Goal: Task Accomplishment & Management: Manage account settings

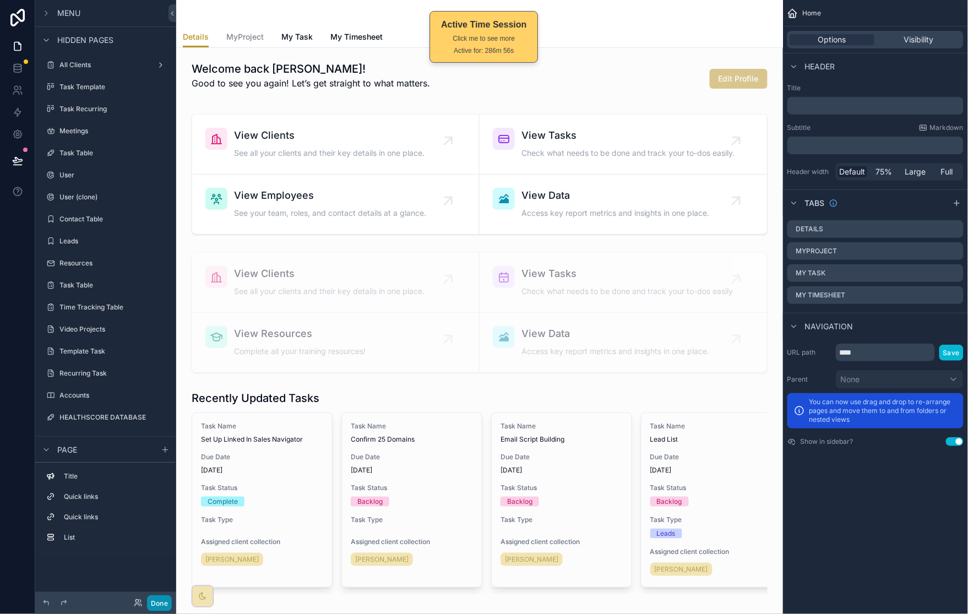
click at [166, 599] on button "Done" at bounding box center [159, 603] width 25 height 16
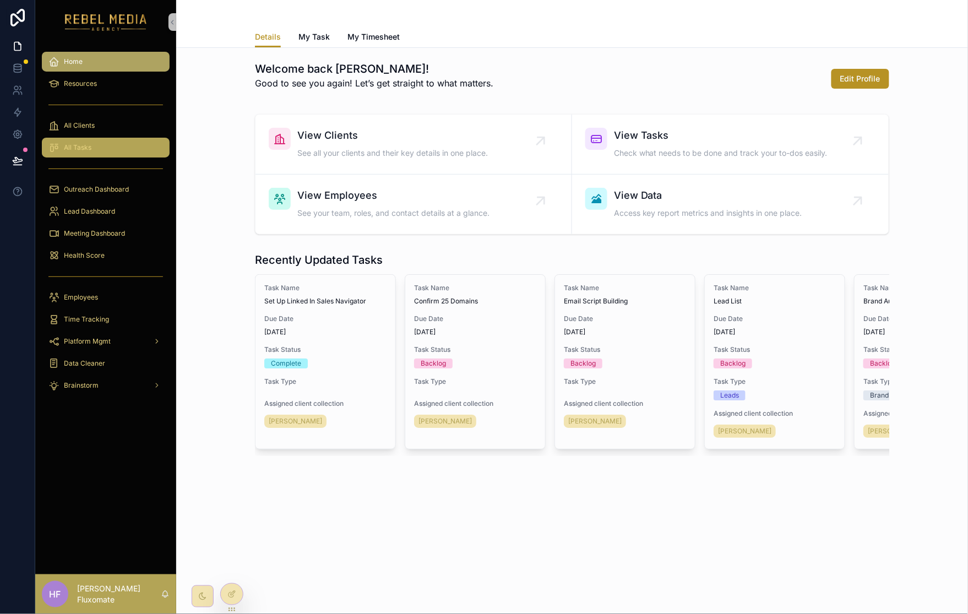
click at [107, 149] on div "All Tasks" at bounding box center [105, 148] width 115 height 18
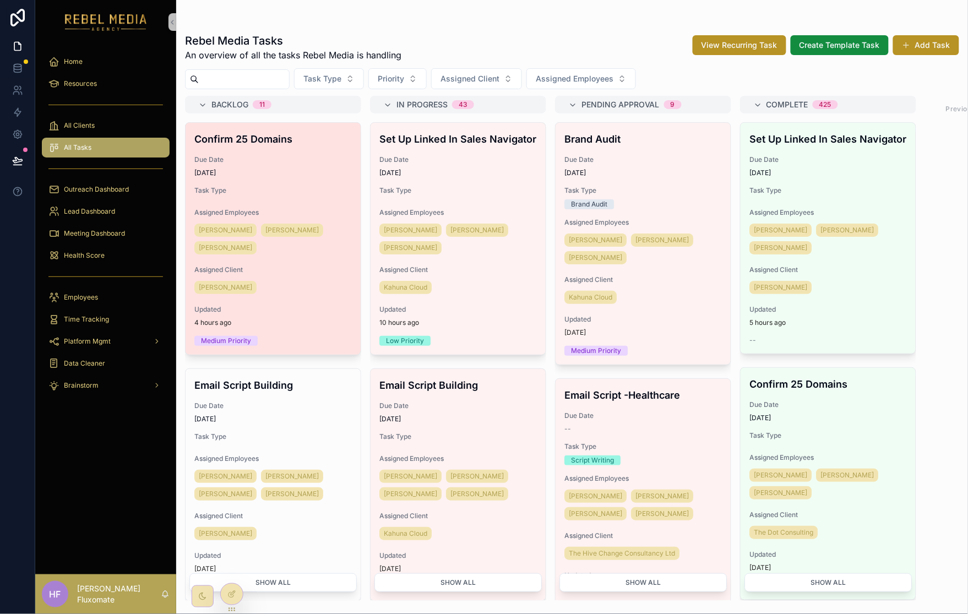
click at [324, 199] on div "Confirm 25 Domains Due Date [DATE] Task Type Assigned Employees Sharem Salubre …" at bounding box center [273, 239] width 175 height 232
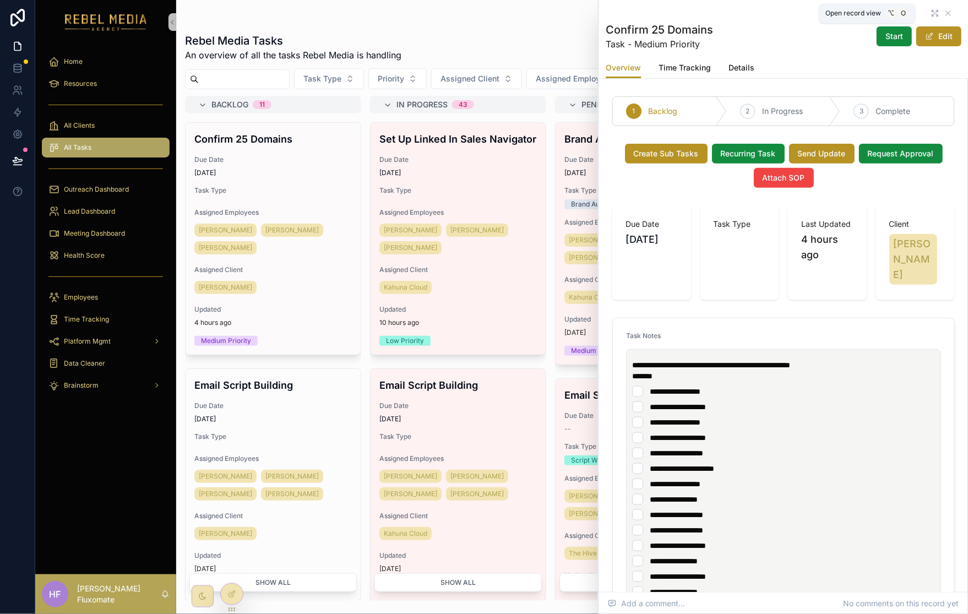
click at [931, 9] on icon "scrollable content" at bounding box center [935, 13] width 9 height 9
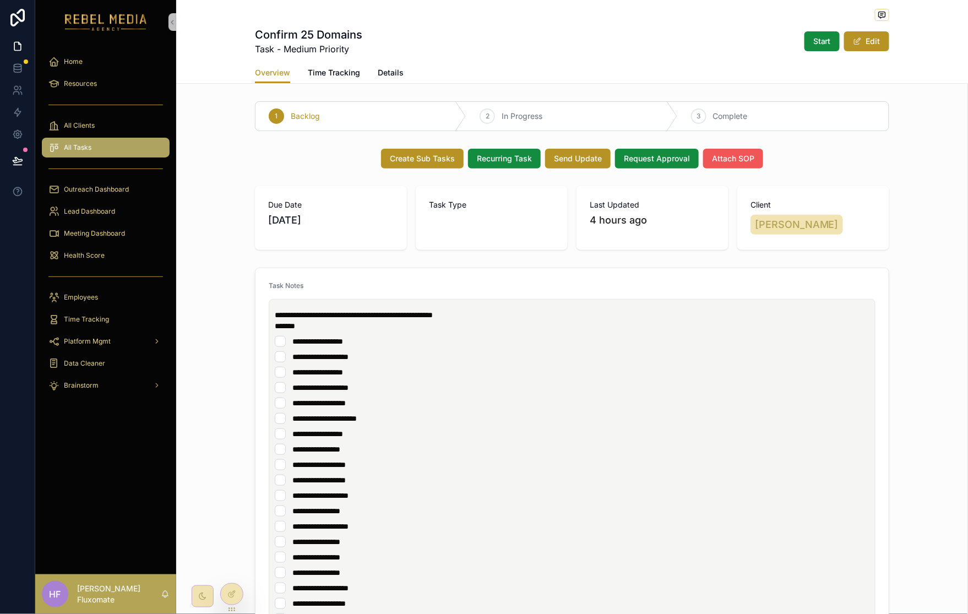
click at [749, 153] on button "Attach SOP" at bounding box center [733, 159] width 60 height 20
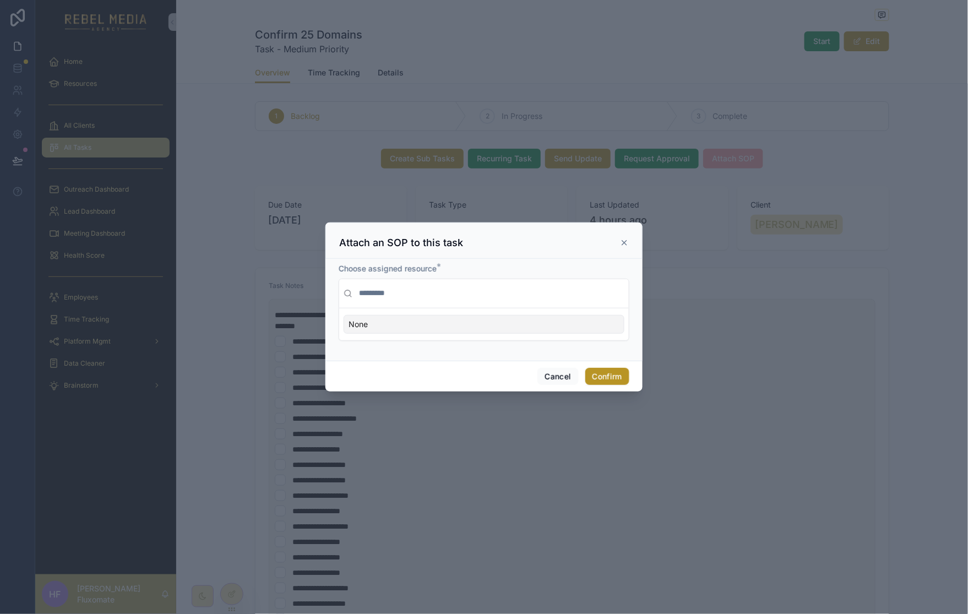
click at [450, 327] on div "None" at bounding box center [484, 324] width 281 height 19
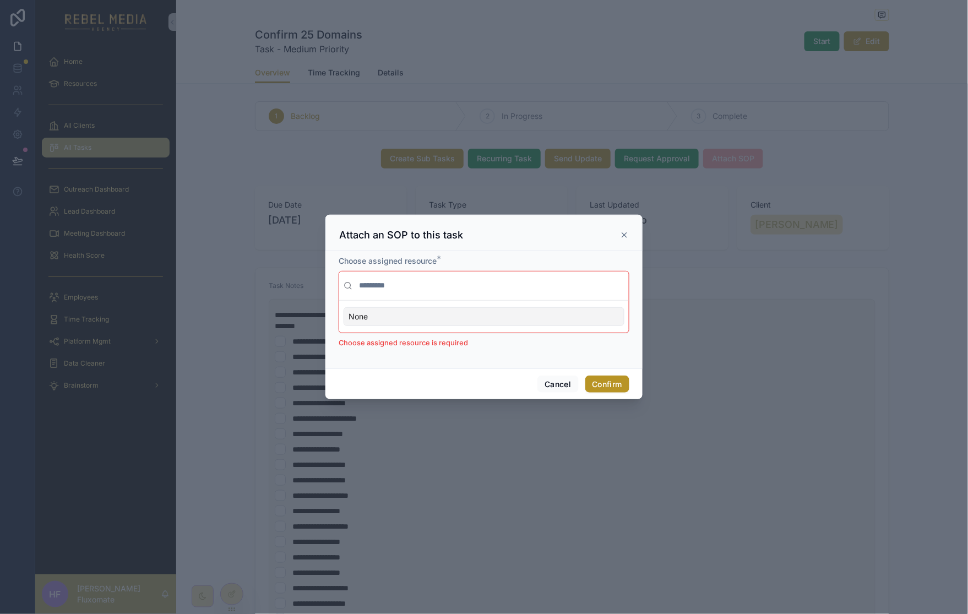
click at [465, 316] on div "None" at bounding box center [484, 316] width 281 height 19
click at [475, 293] on input "text" at bounding box center [491, 286] width 268 height 20
click at [469, 318] on div "None" at bounding box center [484, 316] width 281 height 19
click at [518, 345] on p "Choose assigned resource is required" at bounding box center [484, 343] width 291 height 11
click at [455, 324] on div "None" at bounding box center [484, 316] width 281 height 19
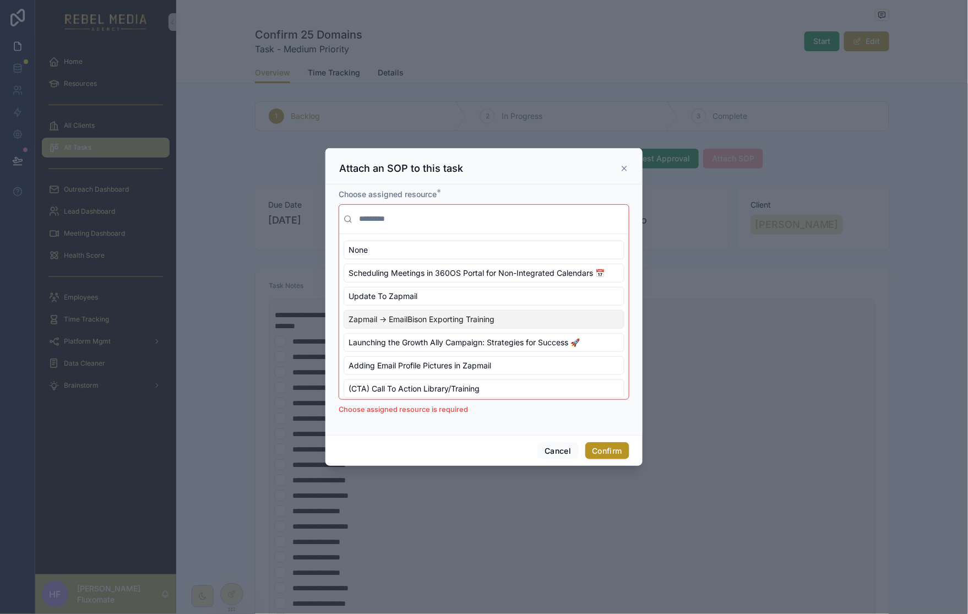
click at [503, 322] on div "Zapmail -> EmailBison Exporting Training" at bounding box center [484, 319] width 281 height 19
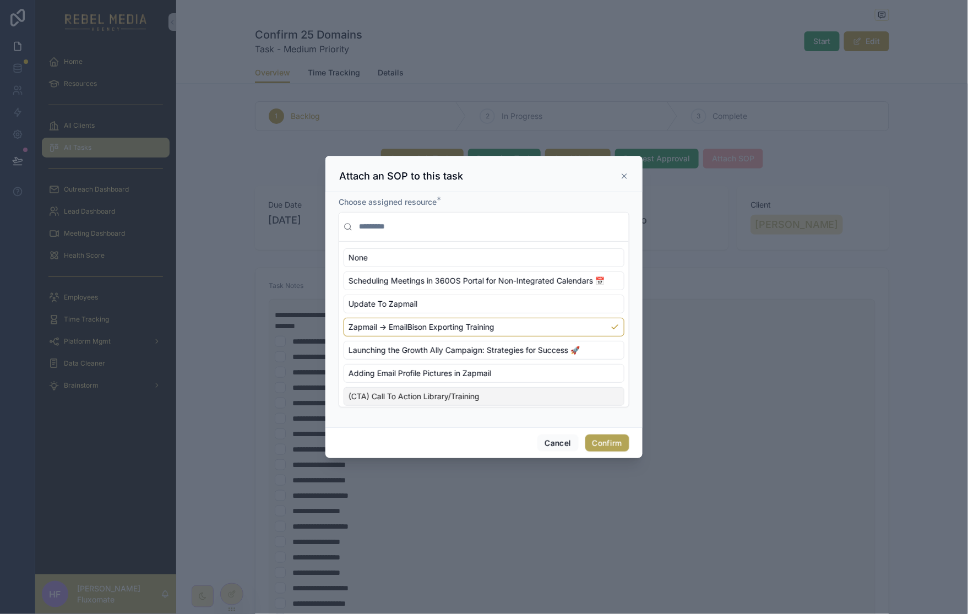
click at [614, 440] on button "Confirm" at bounding box center [607, 443] width 44 height 18
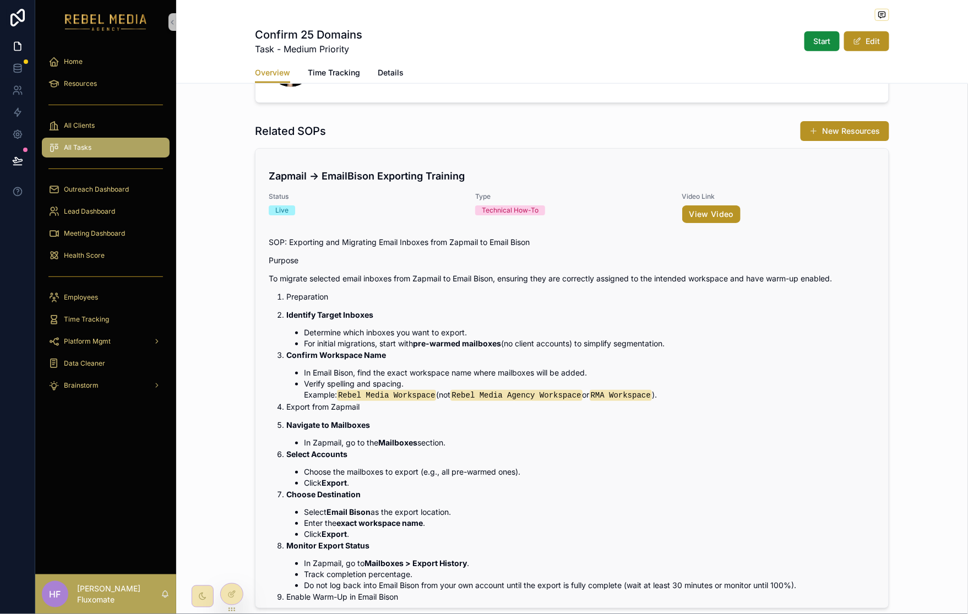
scroll to position [1542, 0]
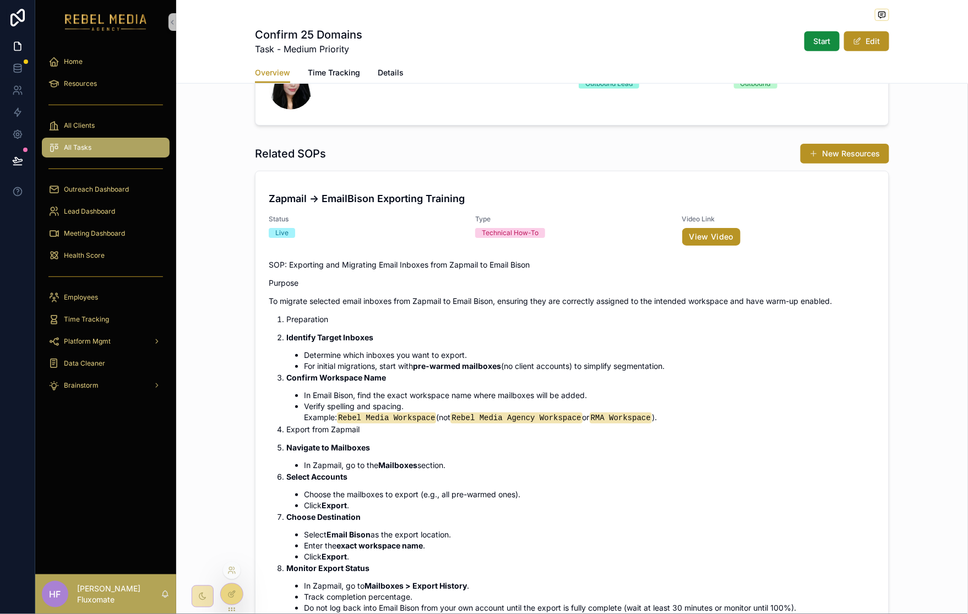
click at [231, 590] on icon at bounding box center [231, 594] width 9 height 9
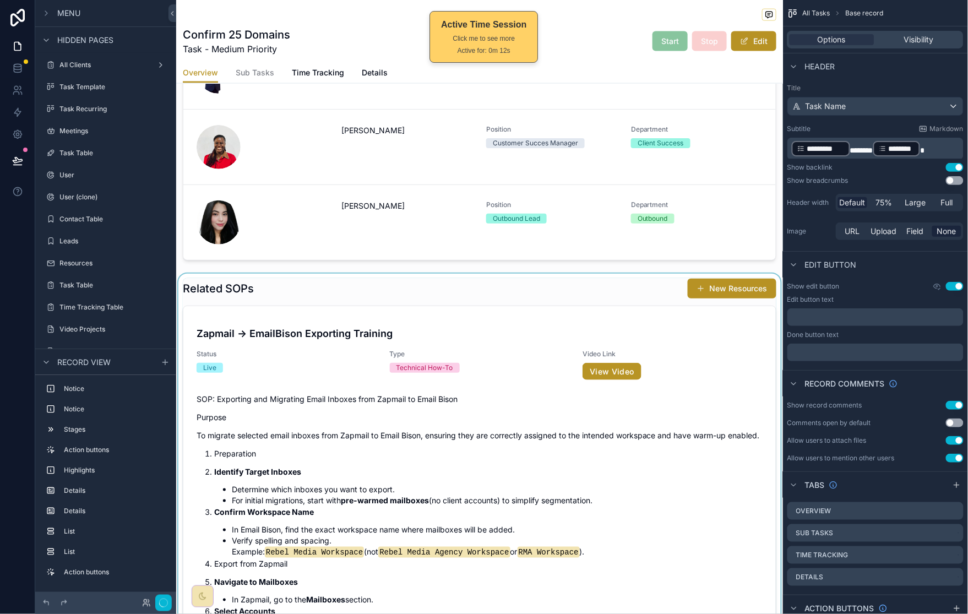
scroll to position [1820, 0]
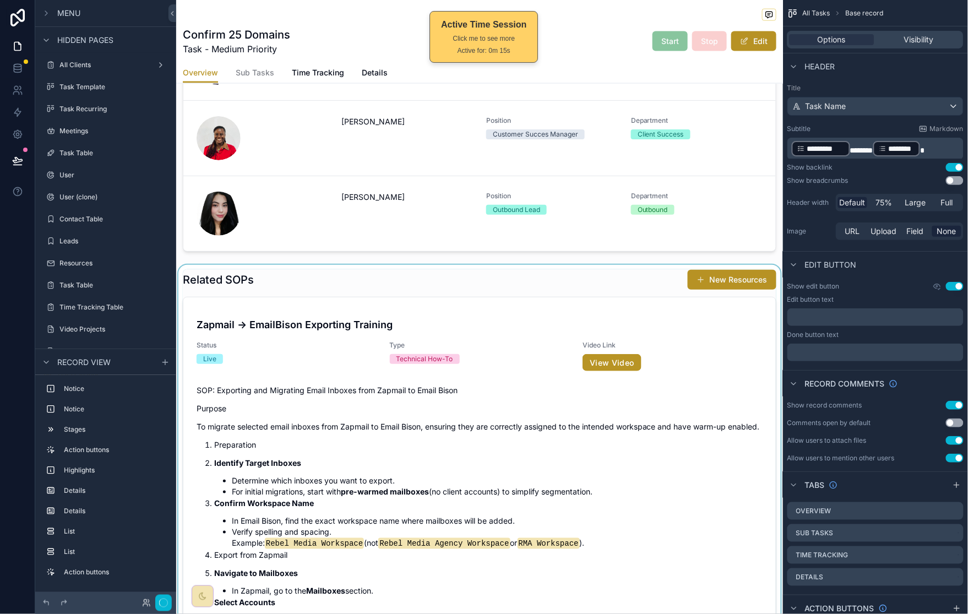
click at [662, 280] on div "scrollable content" at bounding box center [479, 513] width 607 height 497
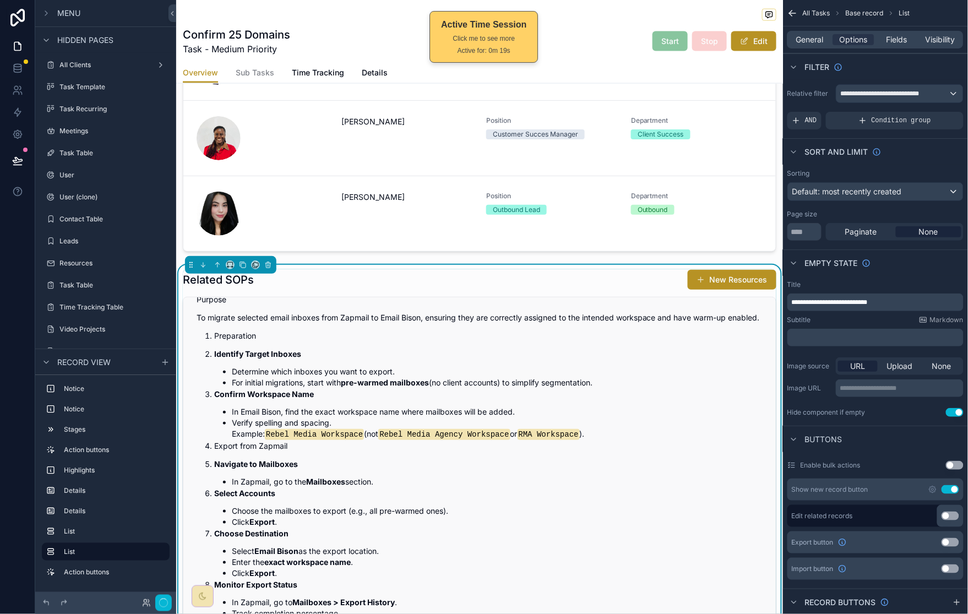
scroll to position [26, 0]
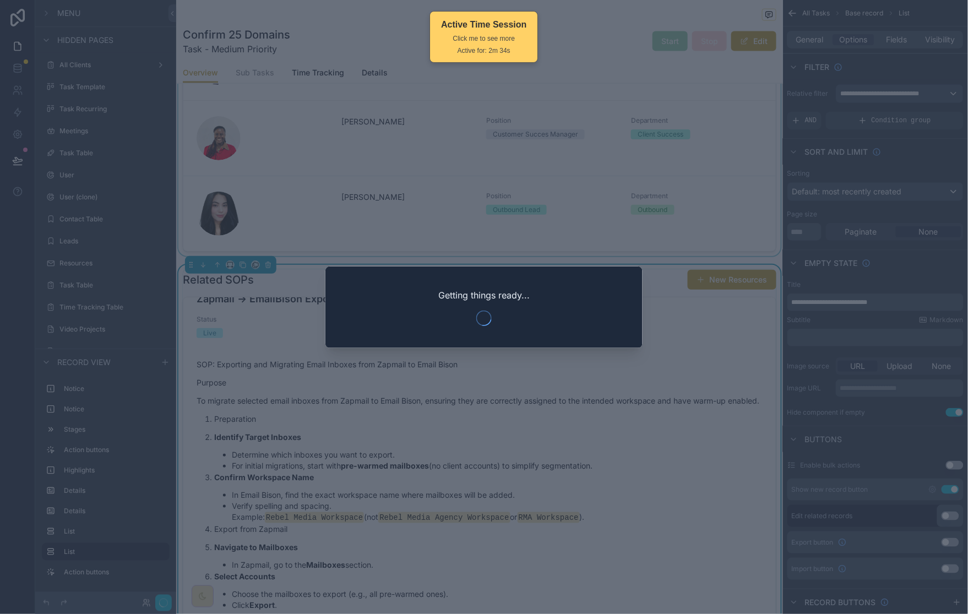
click at [672, 188] on div at bounding box center [484, 307] width 968 height 614
click at [707, 272] on div at bounding box center [484, 307] width 968 height 614
click at [618, 202] on div at bounding box center [484, 307] width 968 height 614
click at [428, 170] on div at bounding box center [484, 307] width 968 height 614
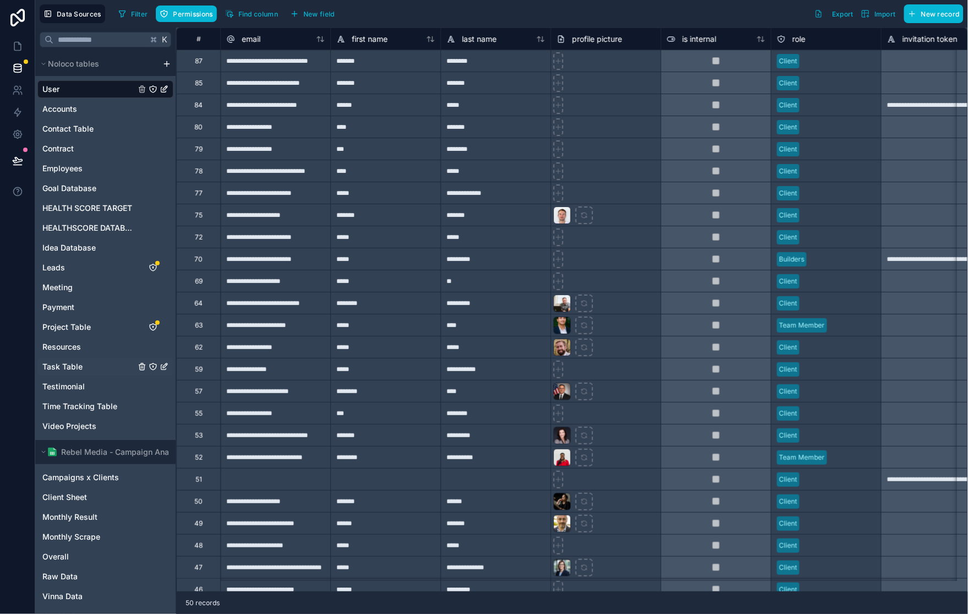
click at [81, 371] on span "Task Table" at bounding box center [62, 366] width 40 height 11
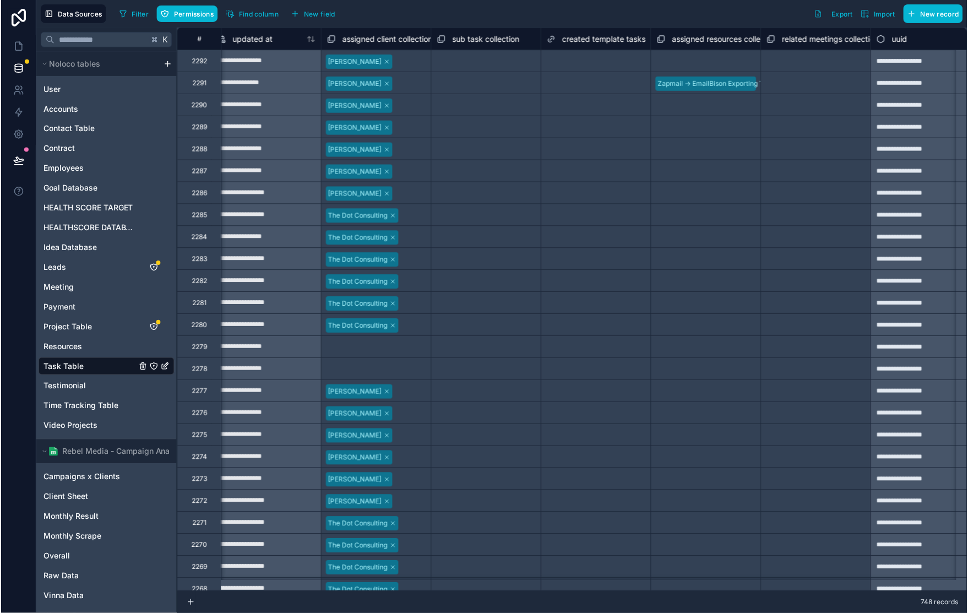
scroll to position [0, 4659]
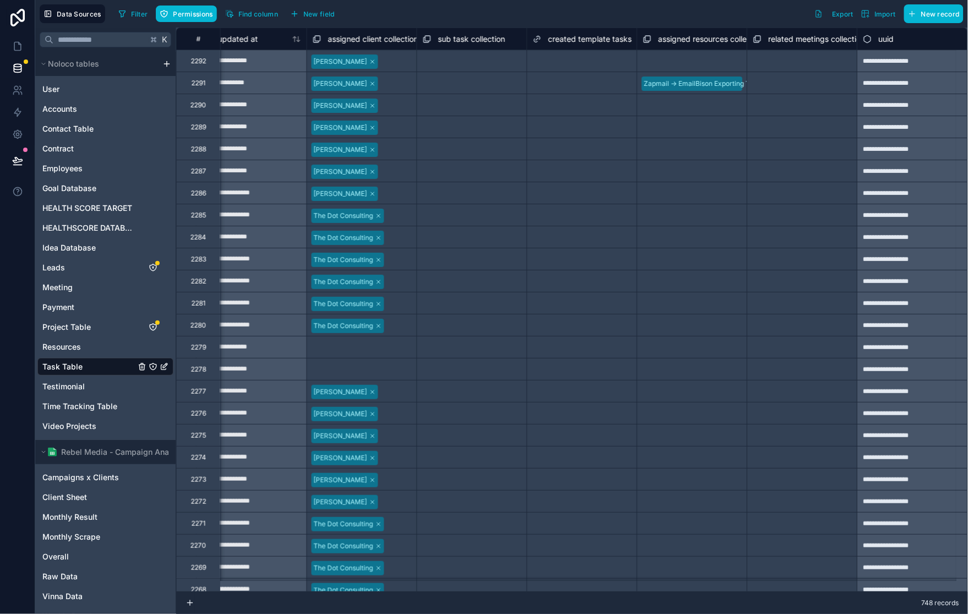
click at [733, 79] on div "Zapmail -> EmailBison Exporting Training" at bounding box center [707, 84] width 127 height 10
click at [760, 97] on div "Select a related meetings collection" at bounding box center [802, 106] width 99 height 18
click at [658, 124] on div "Select a assigned resources collection" at bounding box center [692, 128] width 99 height 18
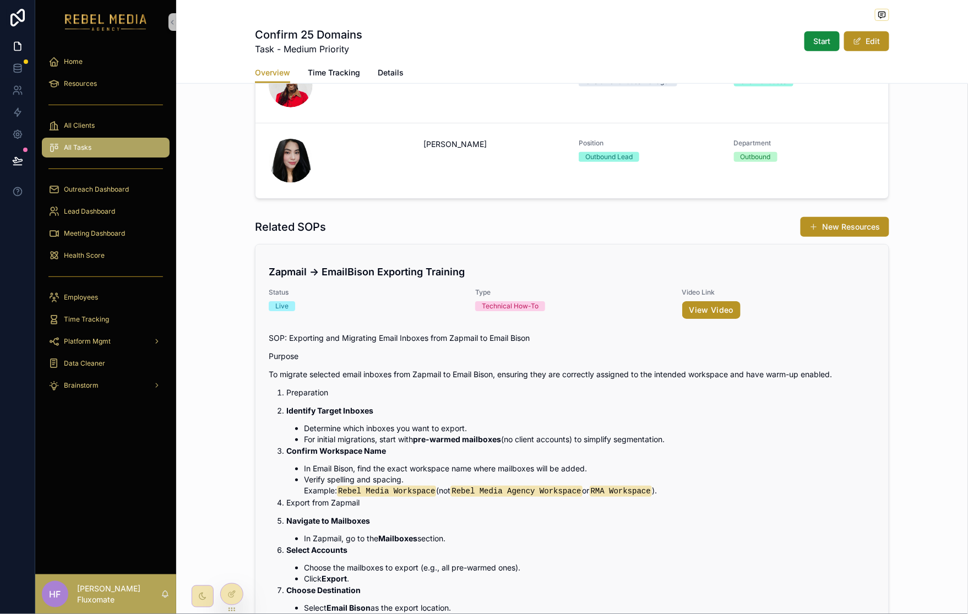
scroll to position [1518, 0]
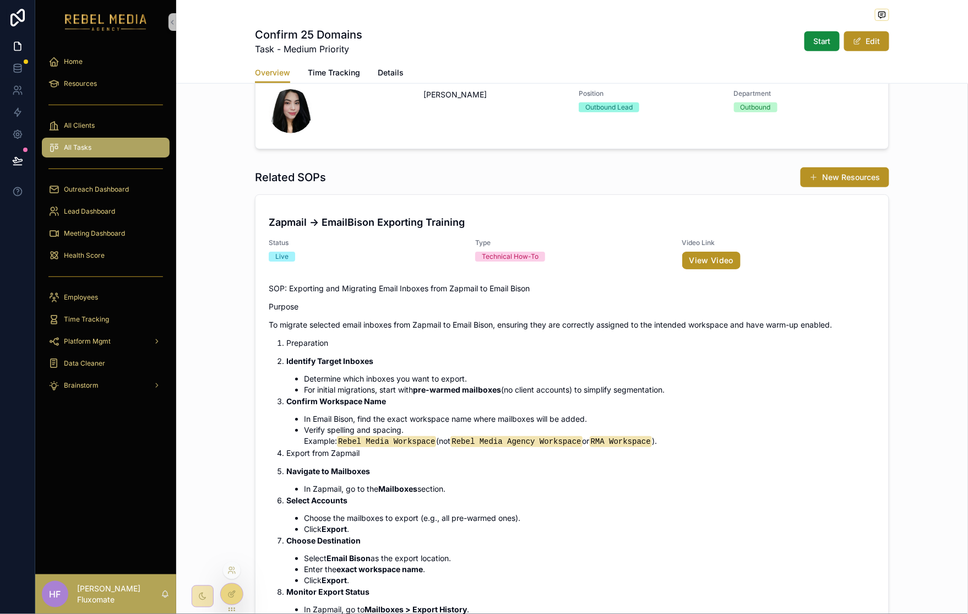
click at [232, 593] on icon at bounding box center [233, 593] width 4 height 4
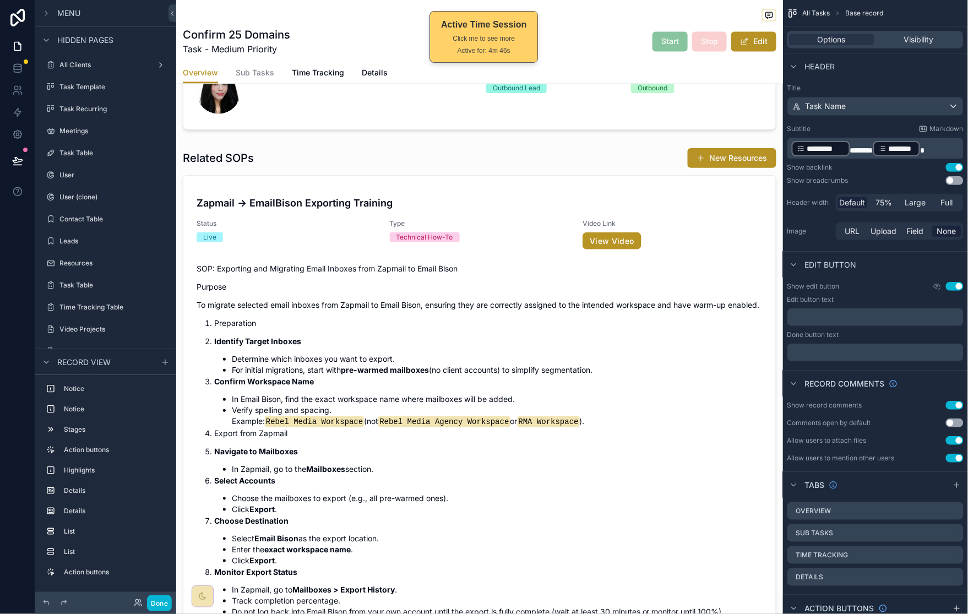
scroll to position [1943, 0]
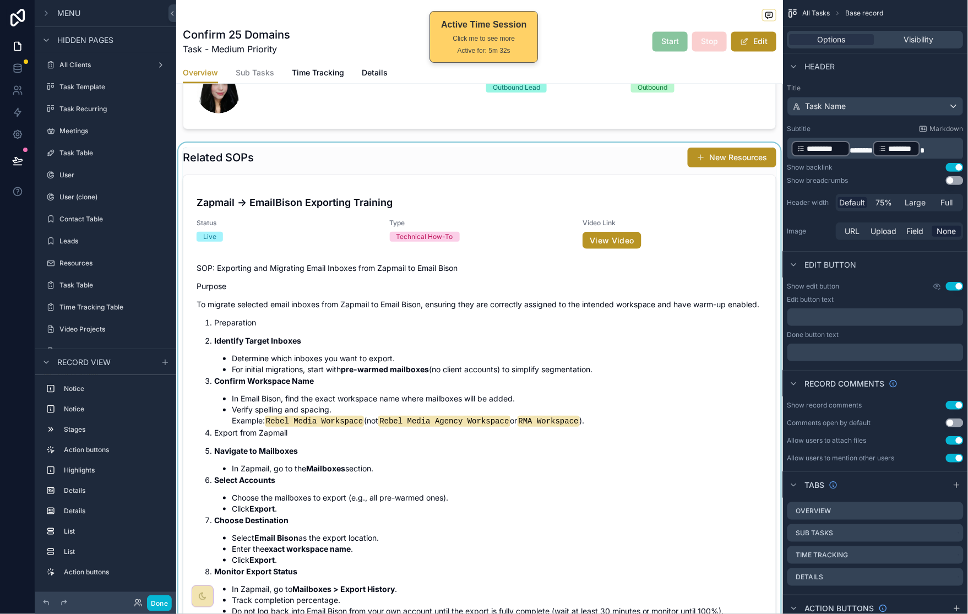
click at [668, 162] on div "scrollable content" at bounding box center [479, 391] width 607 height 497
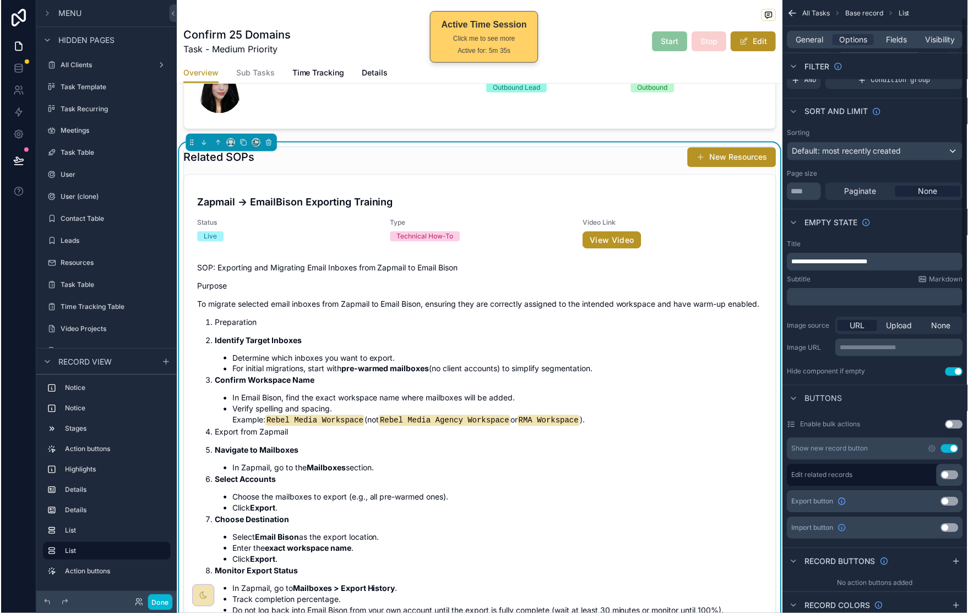
scroll to position [42, 0]
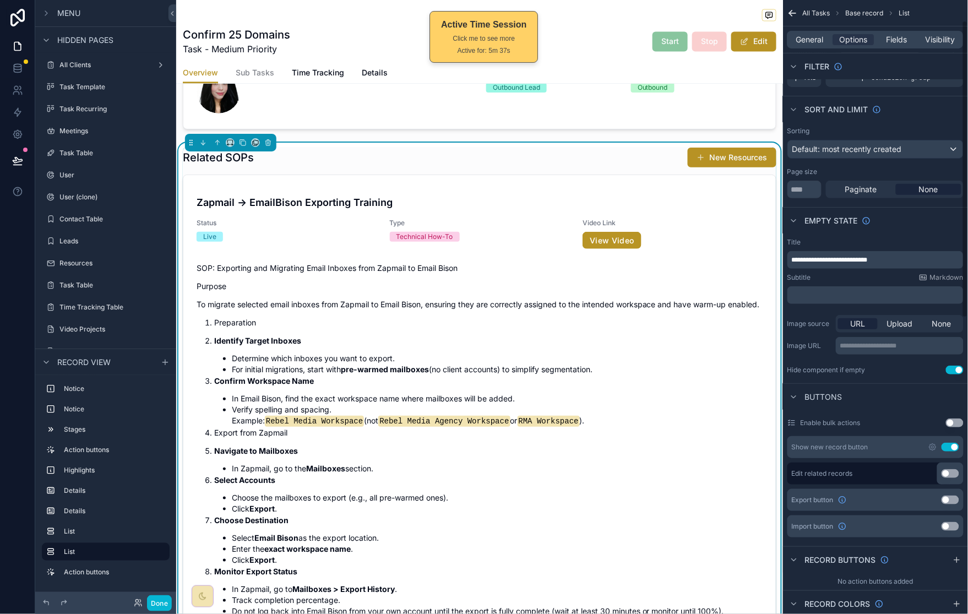
click at [952, 449] on button "Use setting" at bounding box center [951, 447] width 18 height 9
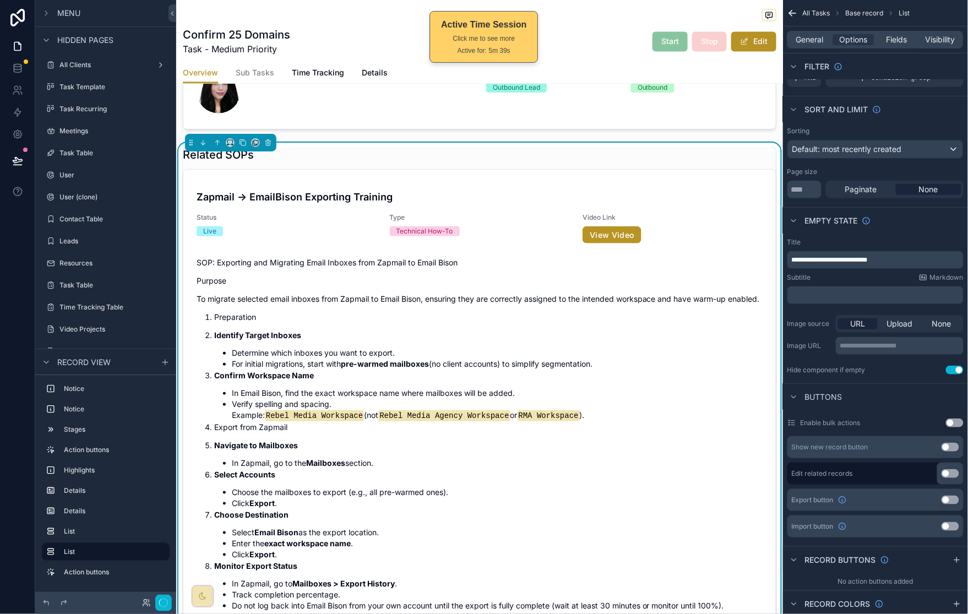
click at [953, 473] on button "Use setting" at bounding box center [951, 473] width 18 height 9
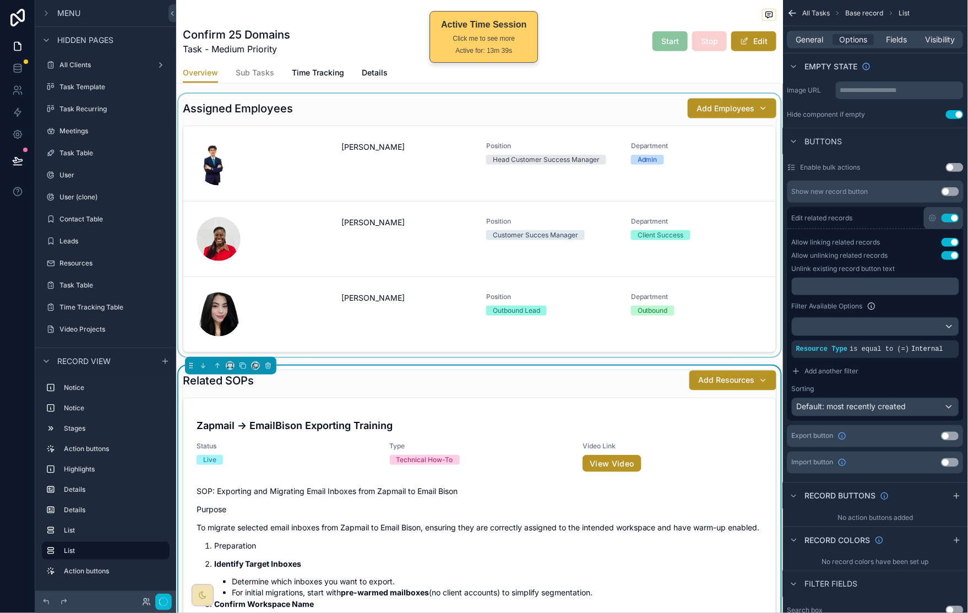
scroll to position [1424, 0]
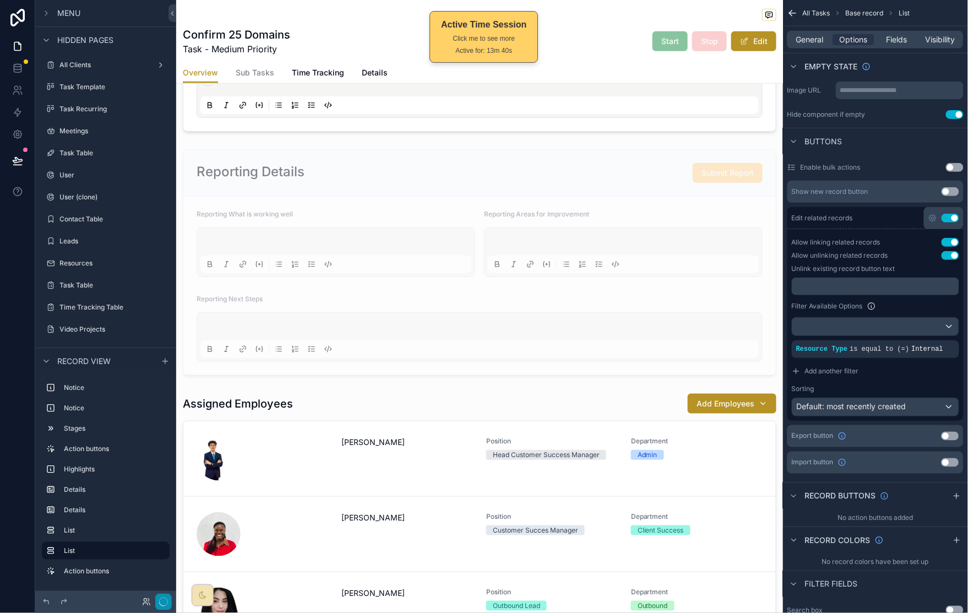
click at [165, 607] on button "button" at bounding box center [163, 602] width 17 height 17
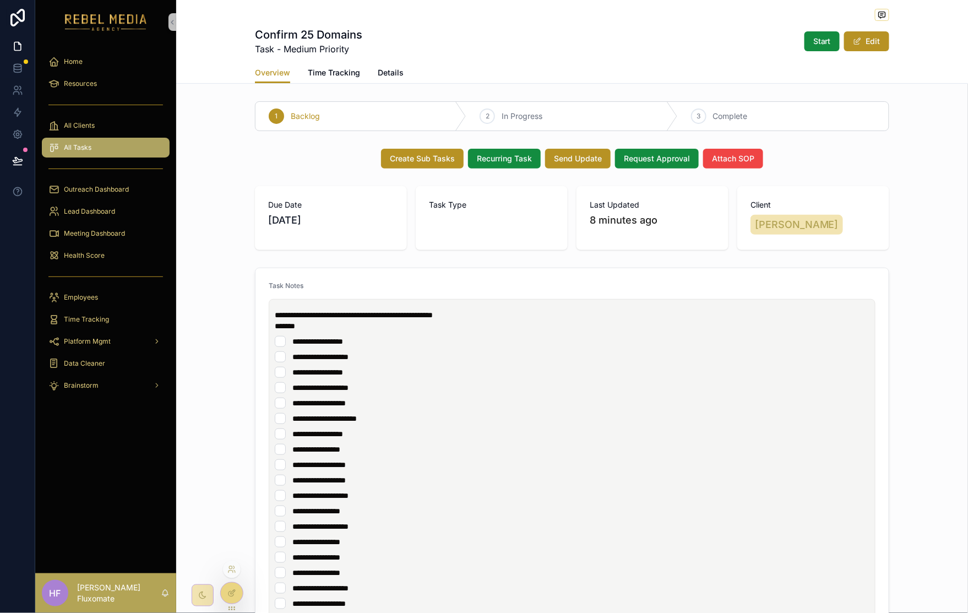
click at [232, 589] on icon at bounding box center [231, 593] width 9 height 9
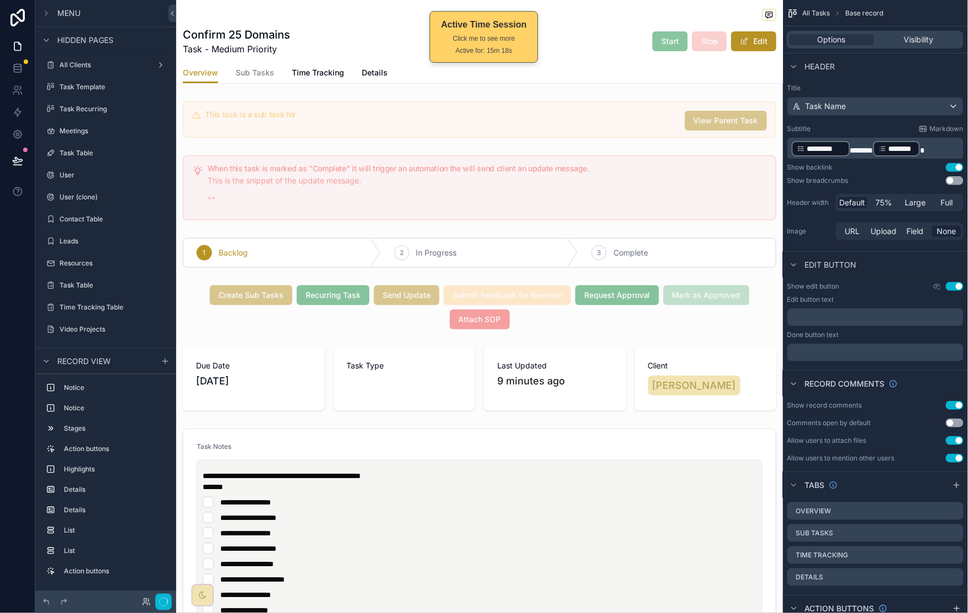
drag, startPoint x: 735, startPoint y: 317, endPoint x: 792, endPoint y: 302, distance: 59.0
click at [735, 317] on div "scrollable content" at bounding box center [479, 307] width 607 height 53
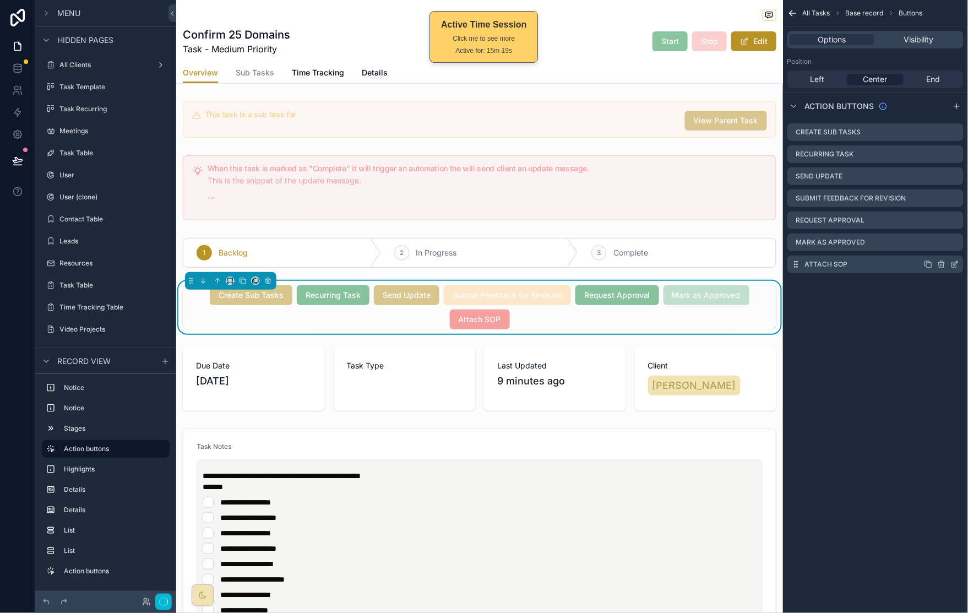
click at [956, 264] on icon "scrollable content" at bounding box center [956, 263] width 4 height 4
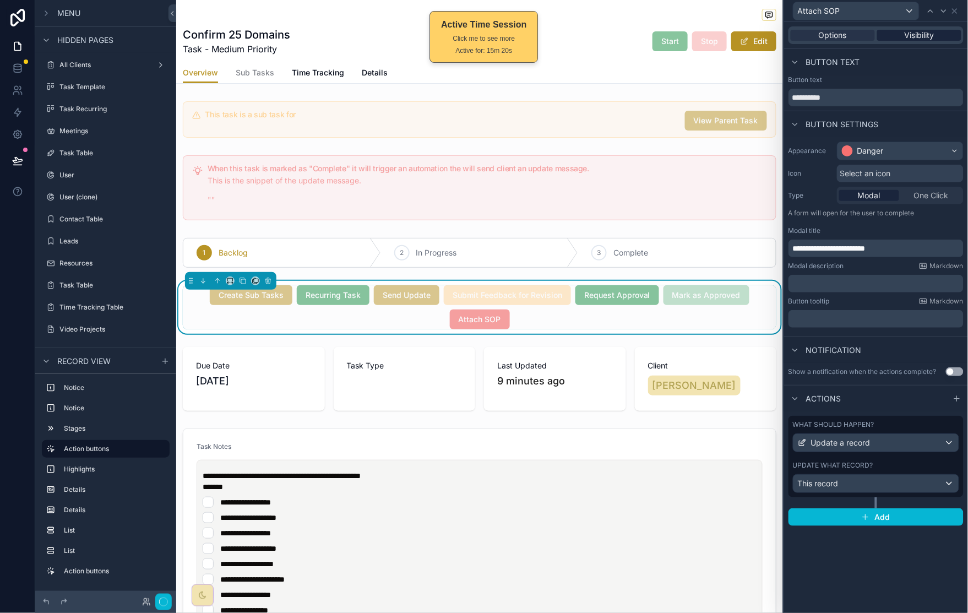
click at [920, 30] on span "Visibility" at bounding box center [920, 35] width 30 height 11
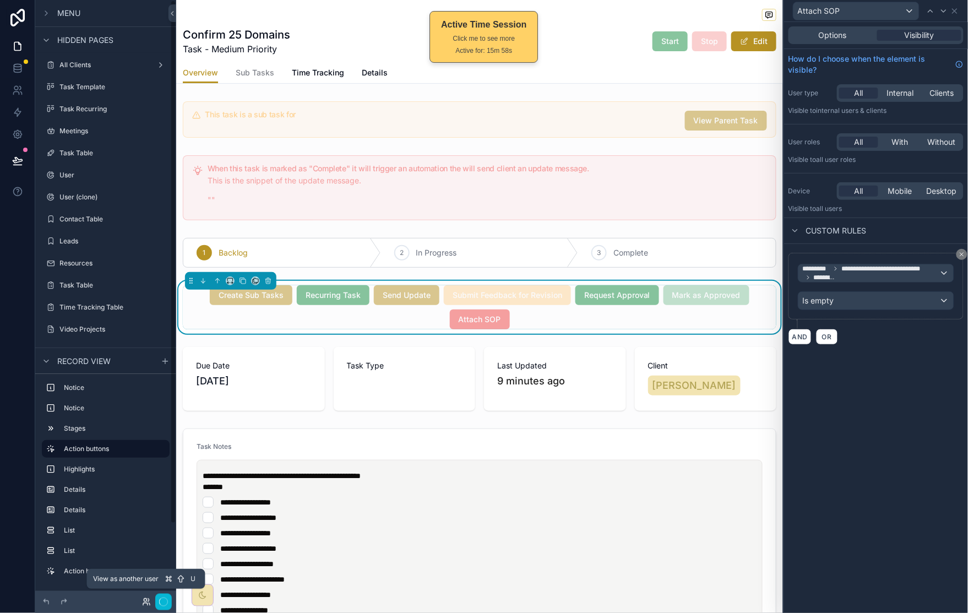
click at [144, 604] on icon at bounding box center [146, 601] width 9 height 9
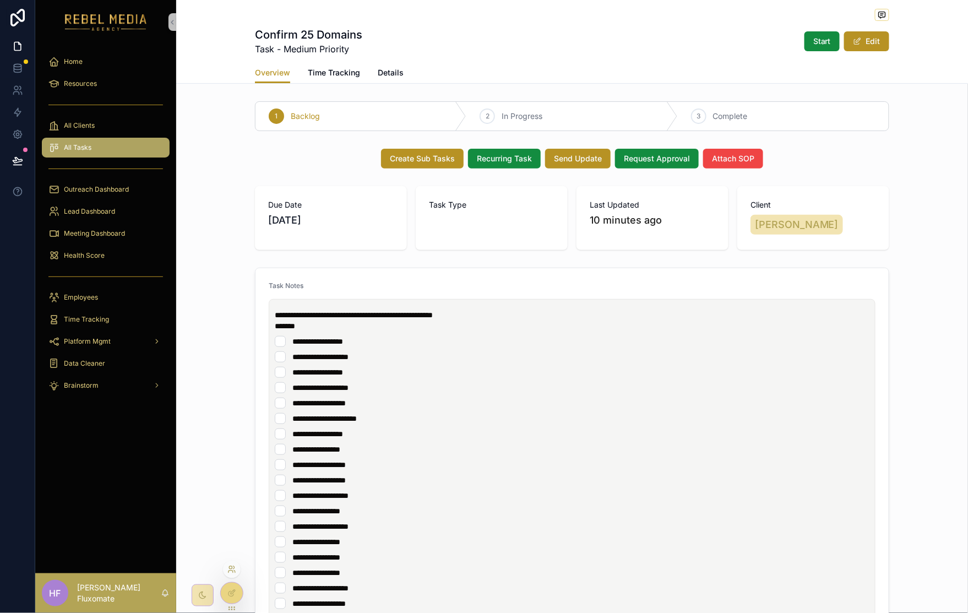
click at [231, 569] on icon at bounding box center [231, 569] width 9 height 9
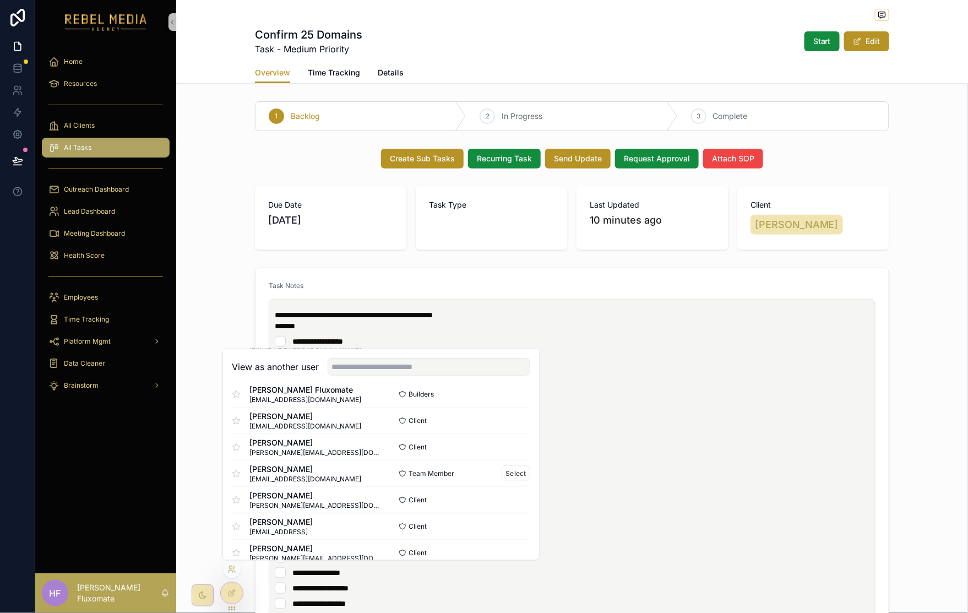
scroll to position [251, 0]
click at [504, 471] on button "Select" at bounding box center [516, 474] width 29 height 16
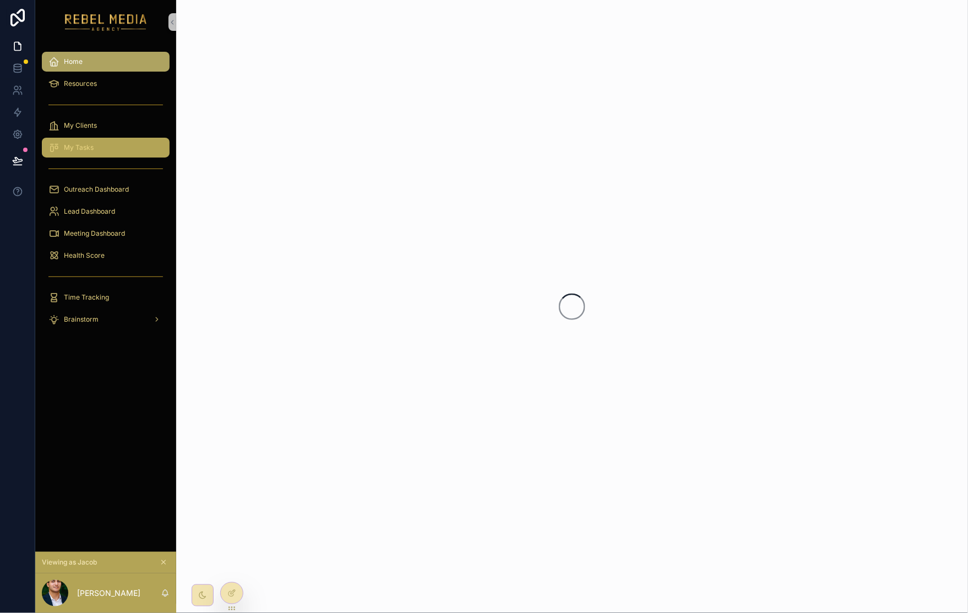
click at [128, 151] on div "My Tasks" at bounding box center [105, 148] width 115 height 18
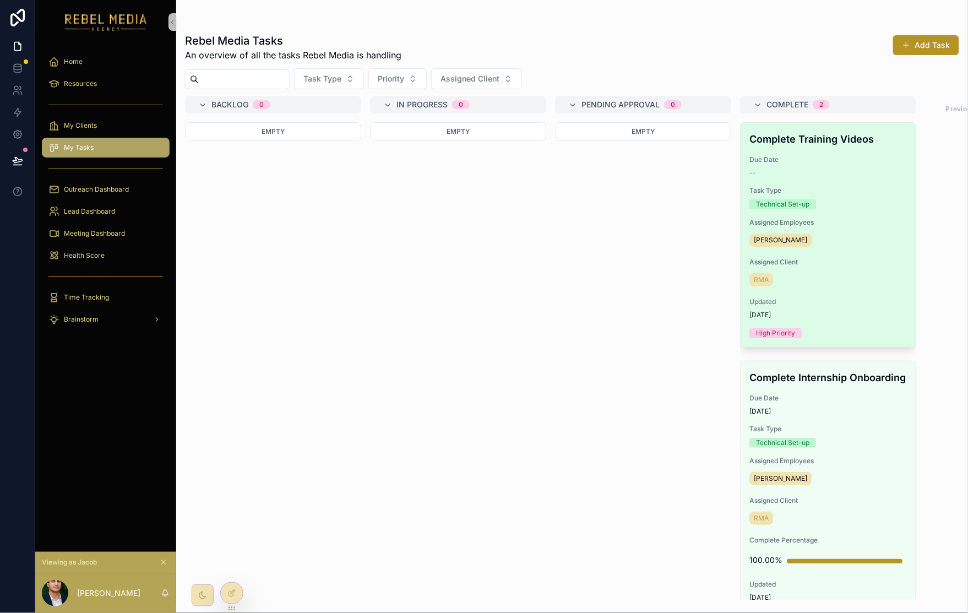
click at [860, 159] on span "Due Date" at bounding box center [827, 159] width 157 height 9
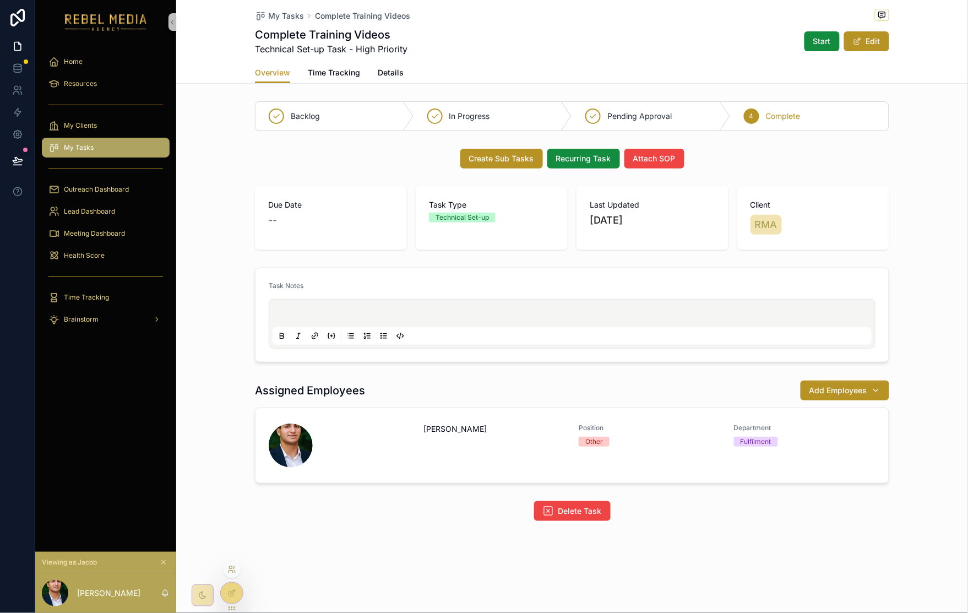
click at [232, 570] on icon at bounding box center [231, 569] width 9 height 9
click at [233, 592] on icon at bounding box center [231, 593] width 9 height 9
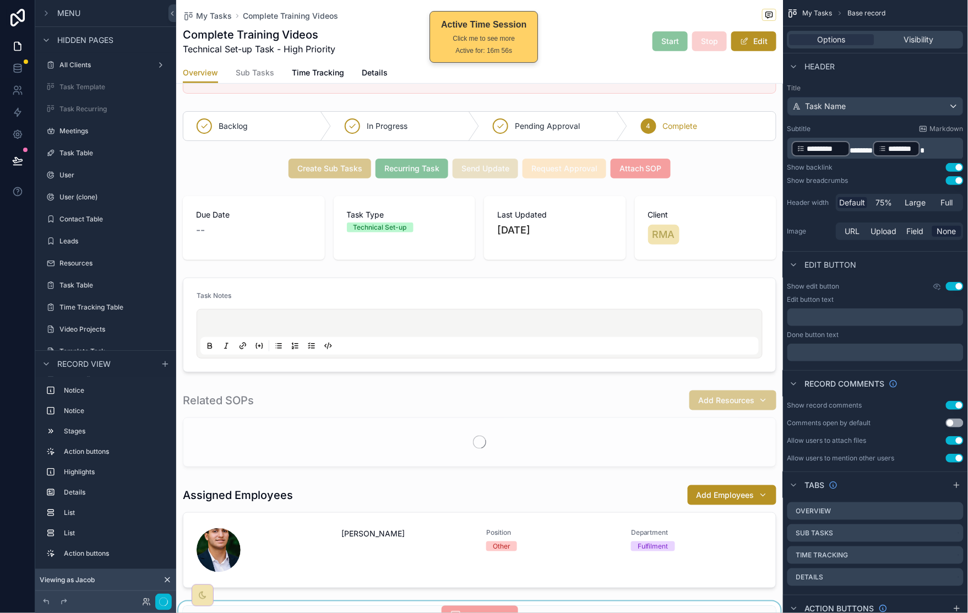
scroll to position [287, 0]
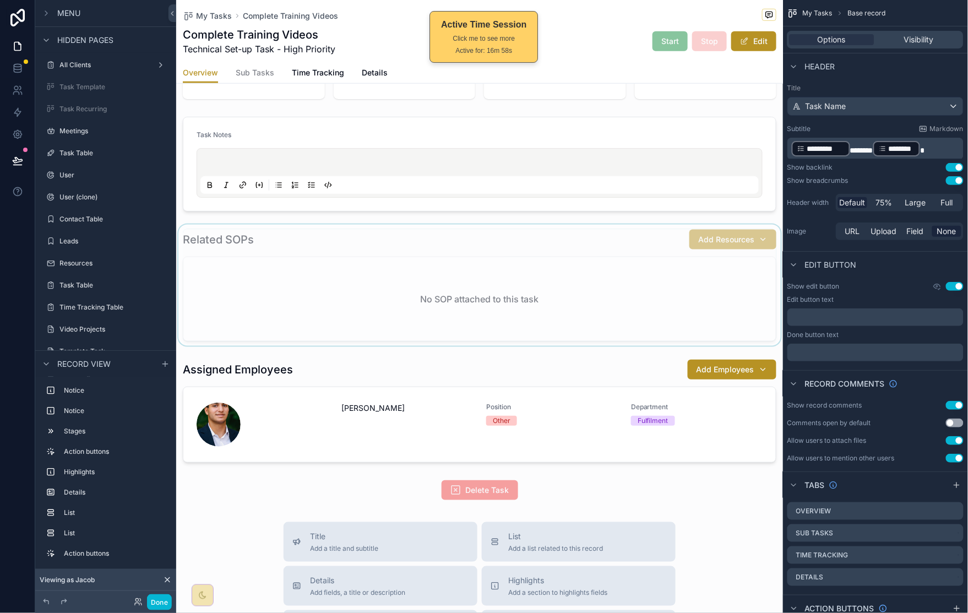
click at [633, 250] on div "scrollable content" at bounding box center [479, 285] width 607 height 121
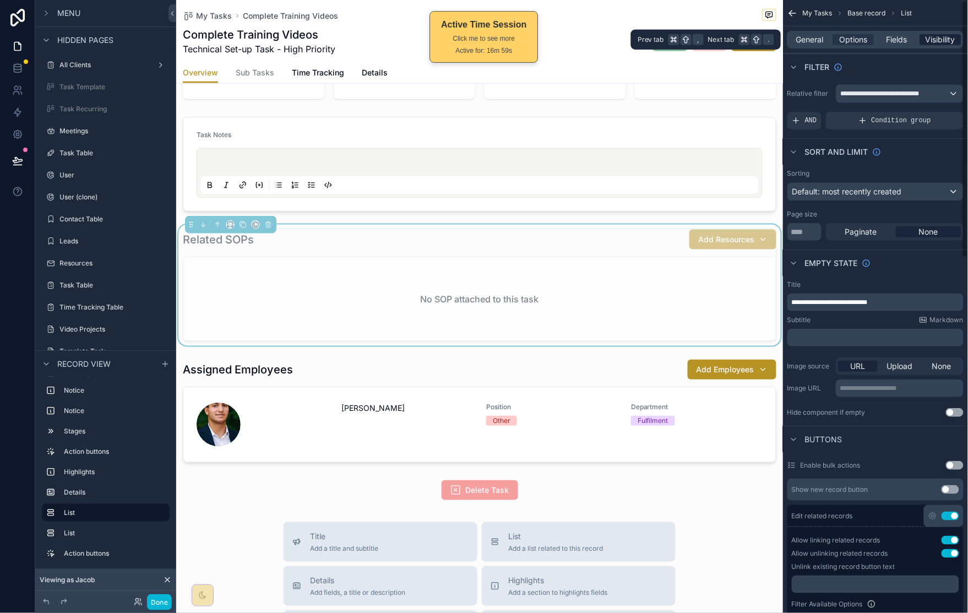
click at [937, 34] on span "Visibility" at bounding box center [941, 39] width 30 height 11
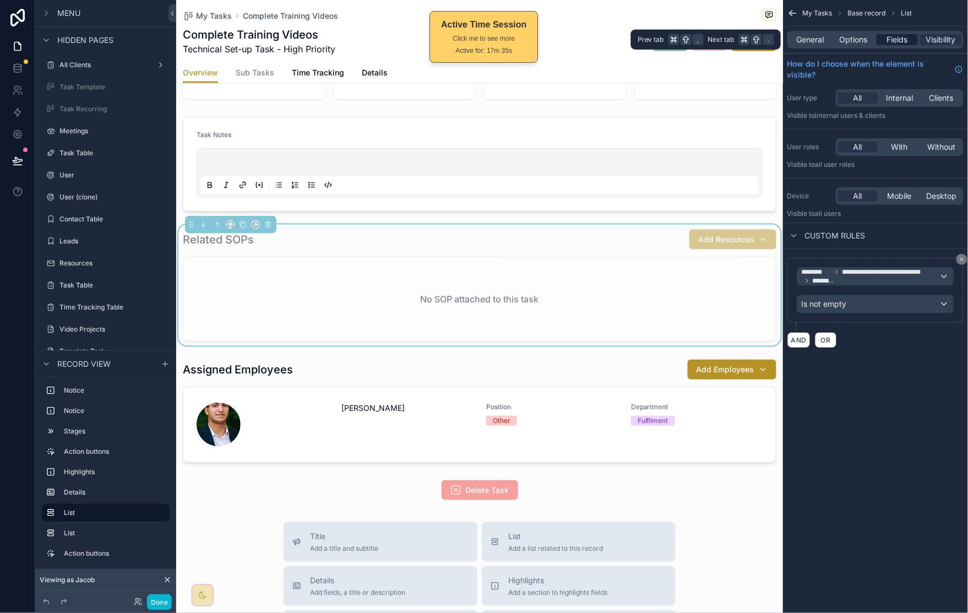
click at [890, 40] on span "Fields" at bounding box center [897, 39] width 21 height 11
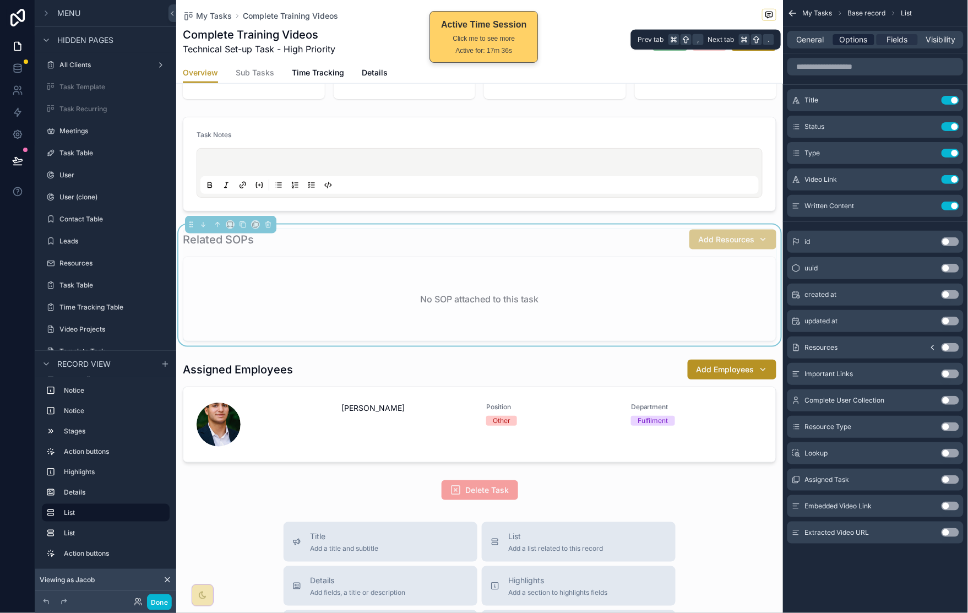
click at [857, 35] on span "Options" at bounding box center [854, 39] width 28 height 11
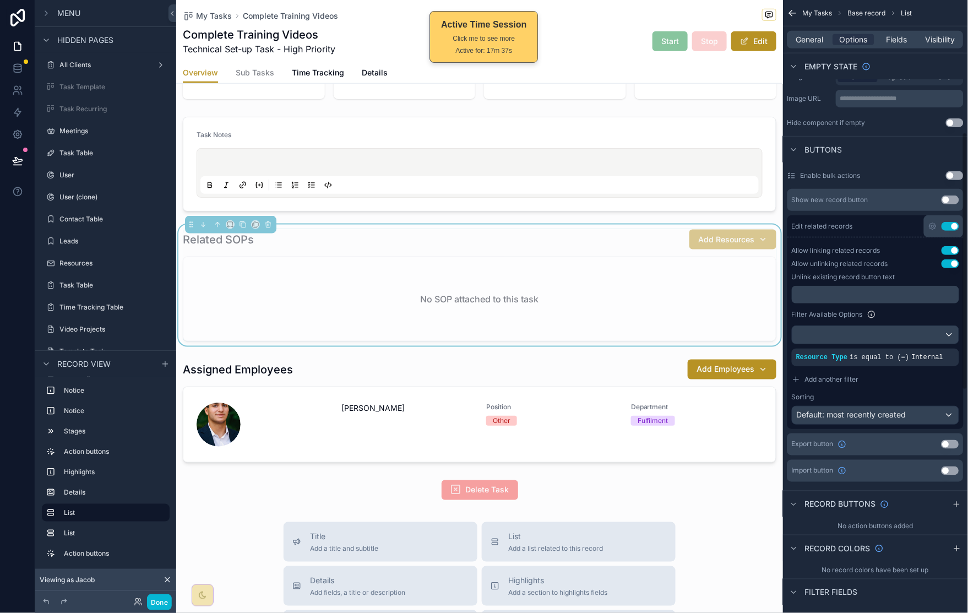
scroll to position [325, 0]
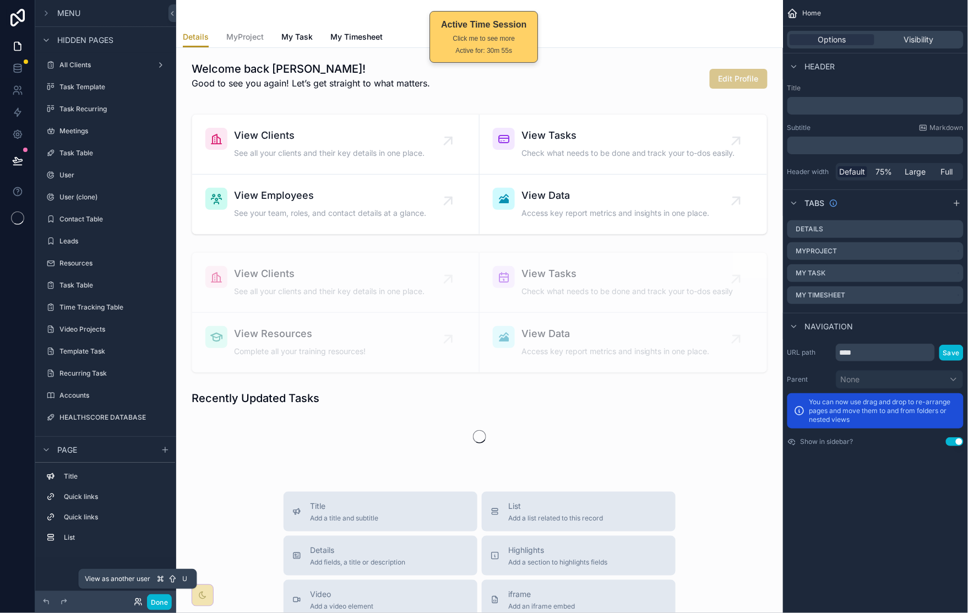
click at [140, 490] on icon at bounding box center [138, 601] width 9 height 9
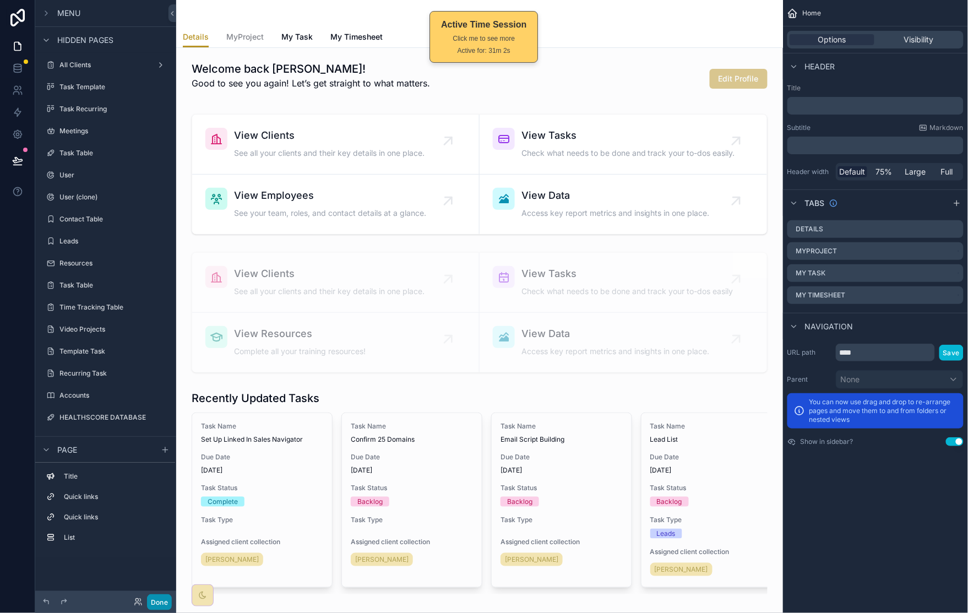
click at [162, 490] on button "Done" at bounding box center [159, 602] width 25 height 16
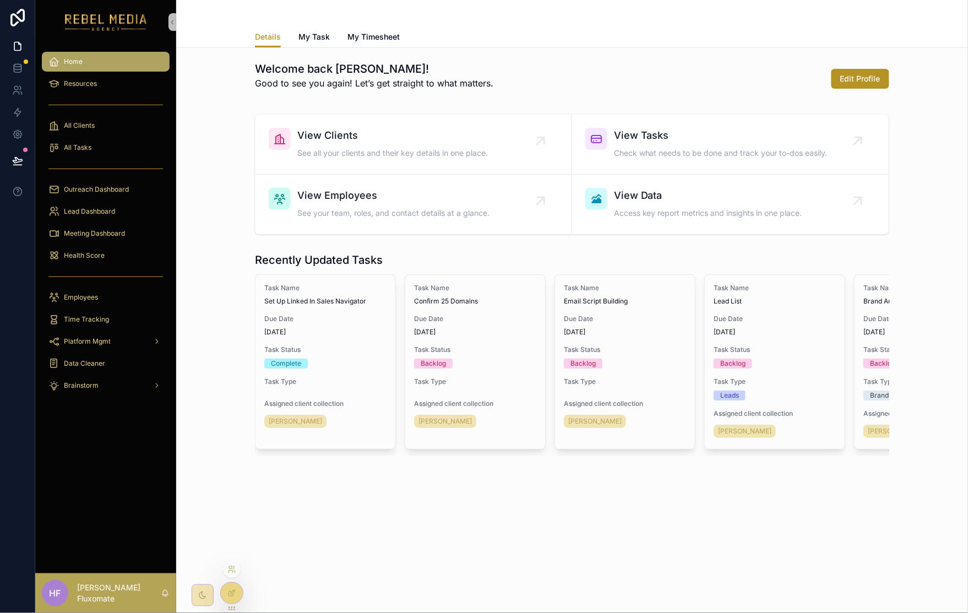
click at [240, 490] on div at bounding box center [232, 570] width 18 height 18
click at [237, 490] on div at bounding box center [232, 570] width 18 height 18
click at [230, 490] on icon at bounding box center [230, 567] width 3 height 3
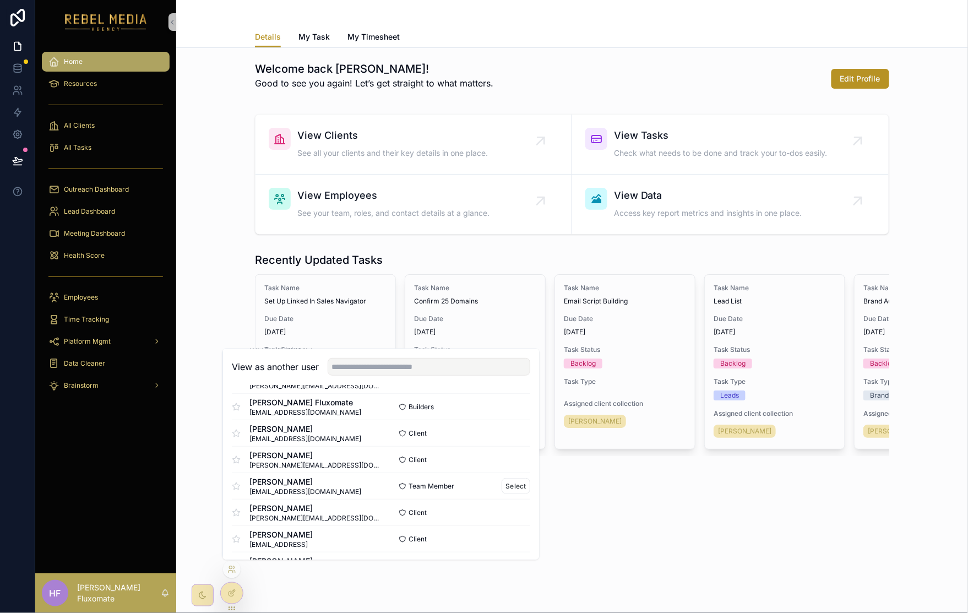
scroll to position [247, 0]
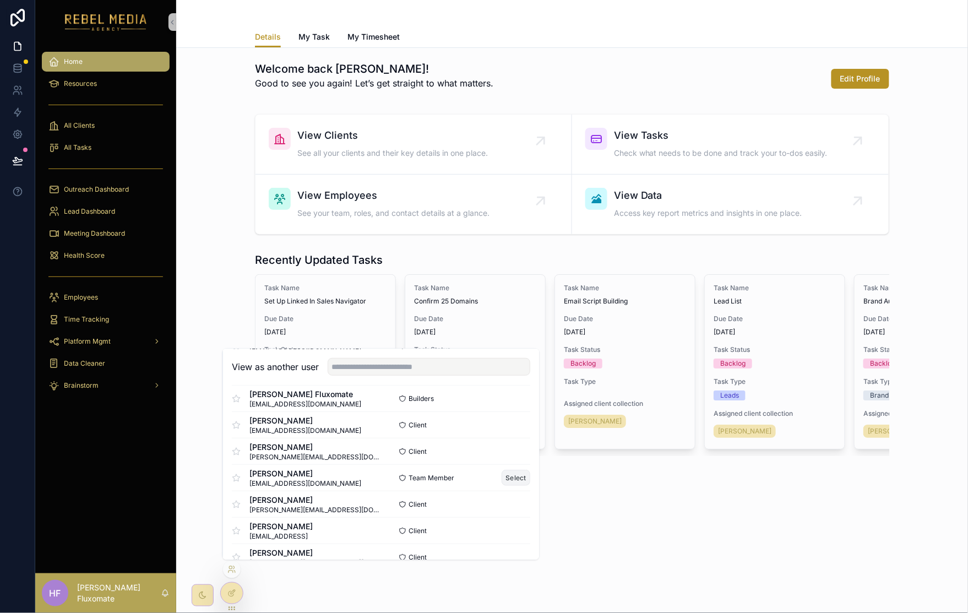
click at [509, 477] on button "Select" at bounding box center [516, 478] width 29 height 16
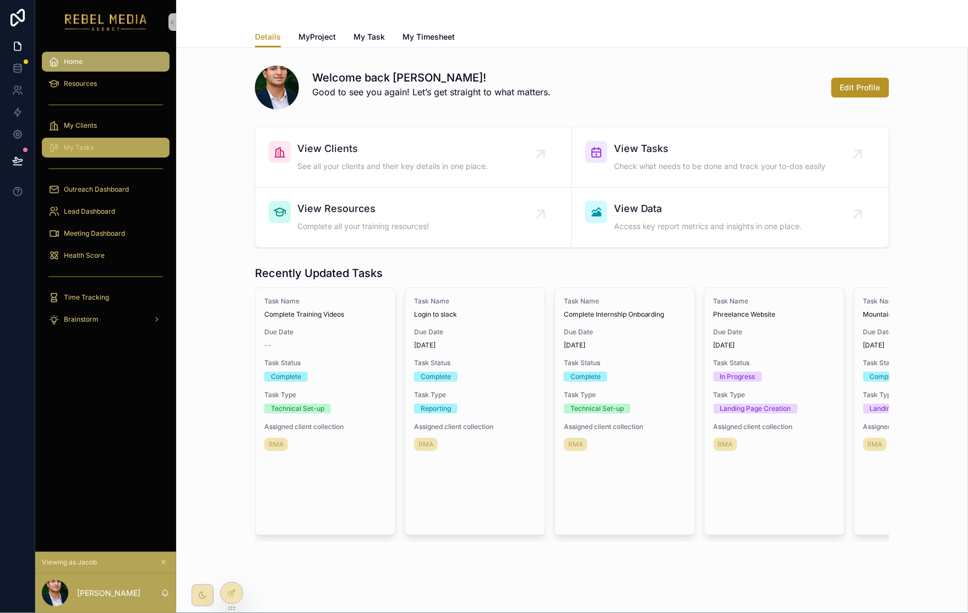
click at [107, 142] on div "My Tasks" at bounding box center [105, 148] width 115 height 18
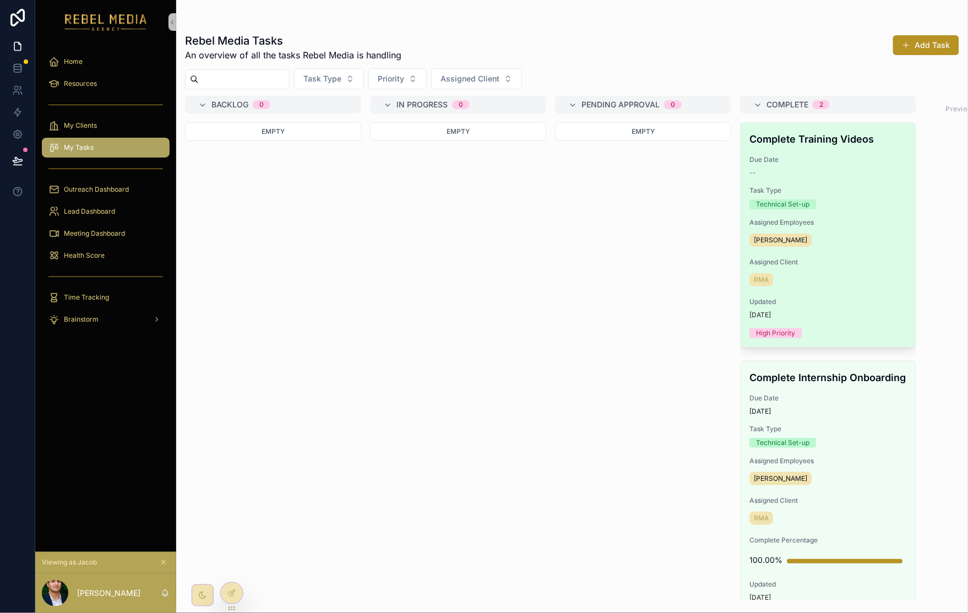
click at [871, 159] on span "Due Date" at bounding box center [827, 159] width 157 height 9
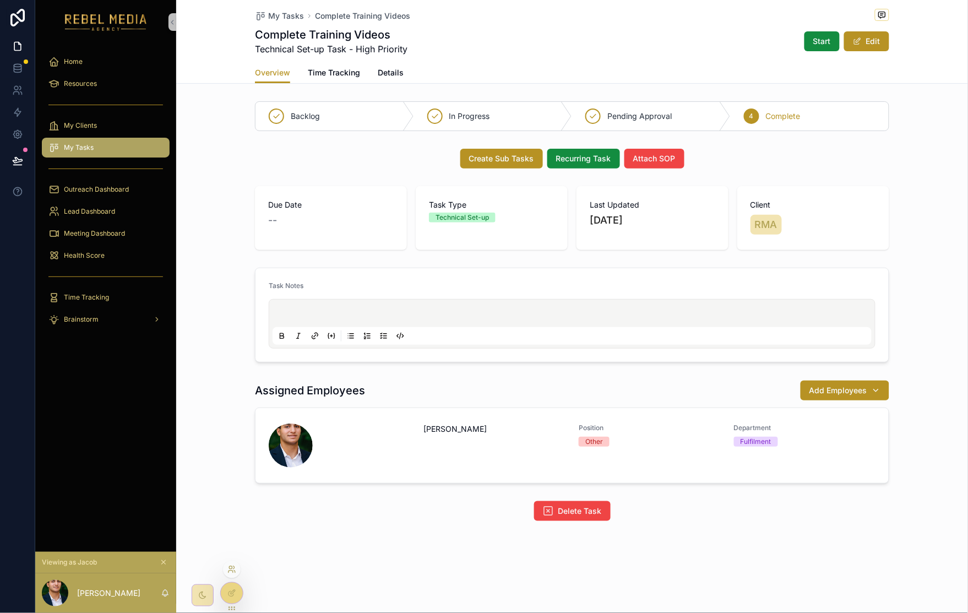
click at [230, 572] on icon at bounding box center [231, 569] width 9 height 9
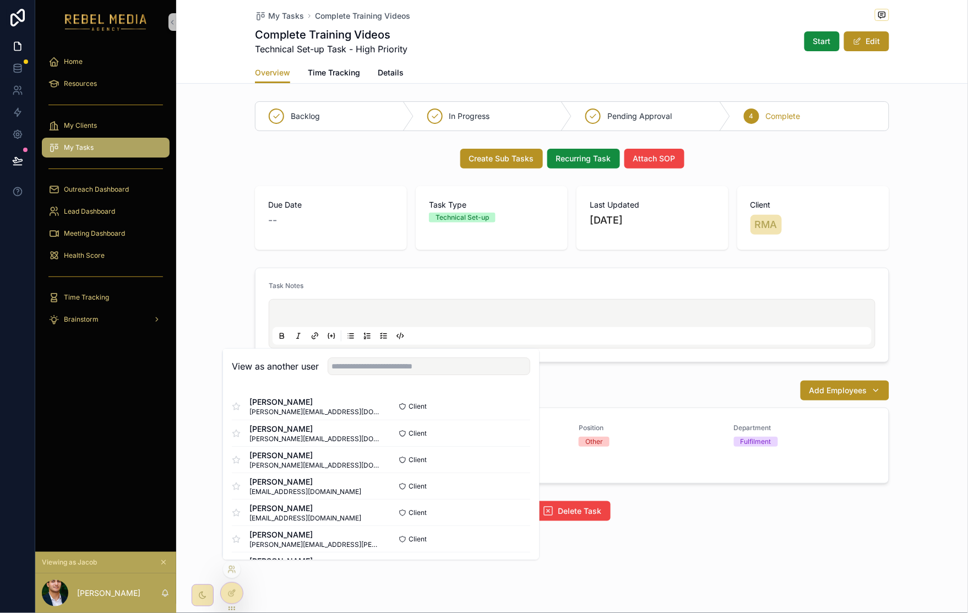
drag, startPoint x: 232, startPoint y: 595, endPoint x: 247, endPoint y: 549, distance: 48.1
click at [231, 595] on icon at bounding box center [231, 593] width 9 height 9
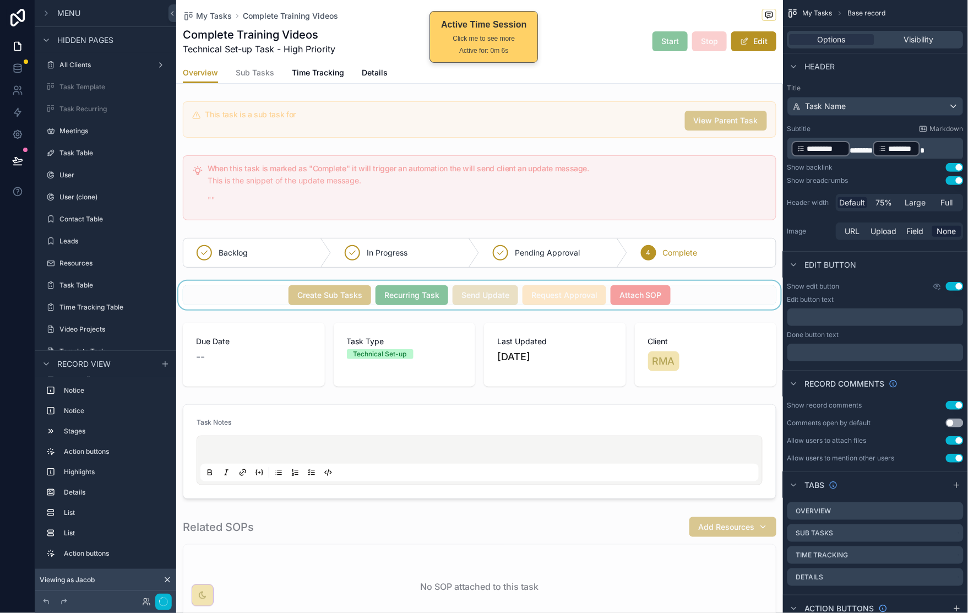
click at [722, 297] on div "scrollable content" at bounding box center [479, 295] width 607 height 29
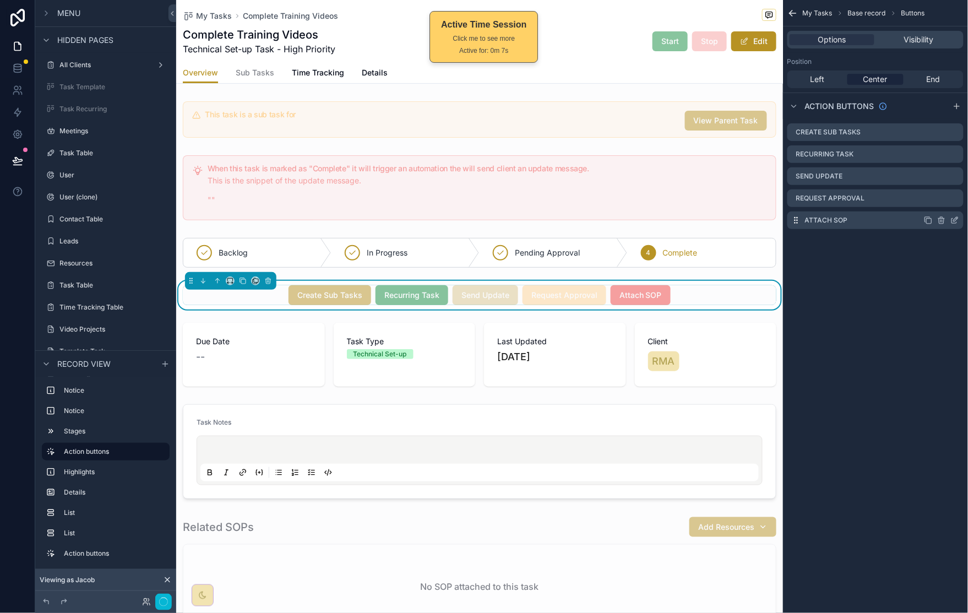
click at [954, 219] on icon "scrollable content" at bounding box center [956, 219] width 4 height 4
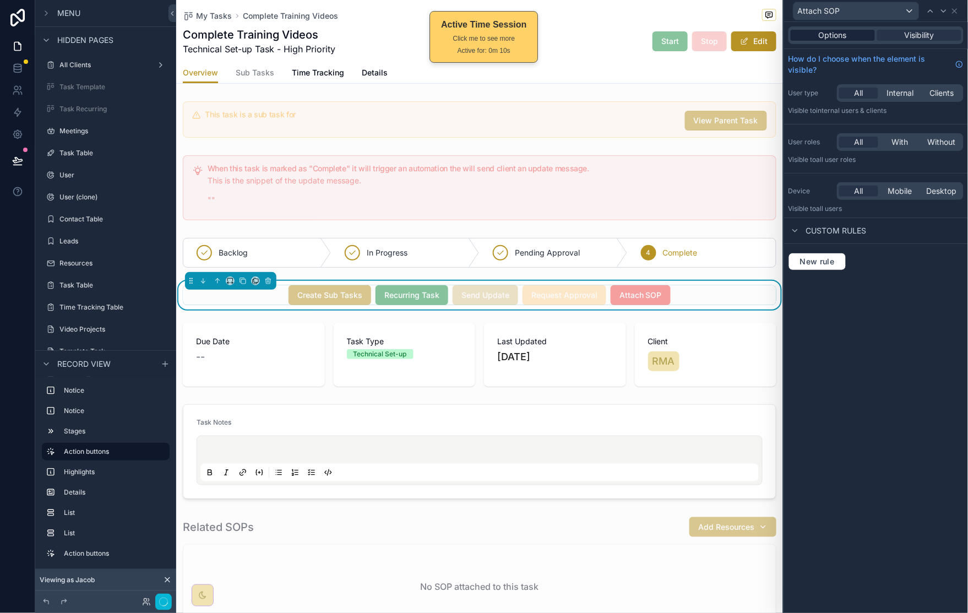
click at [842, 36] on span "Options" at bounding box center [833, 35] width 28 height 11
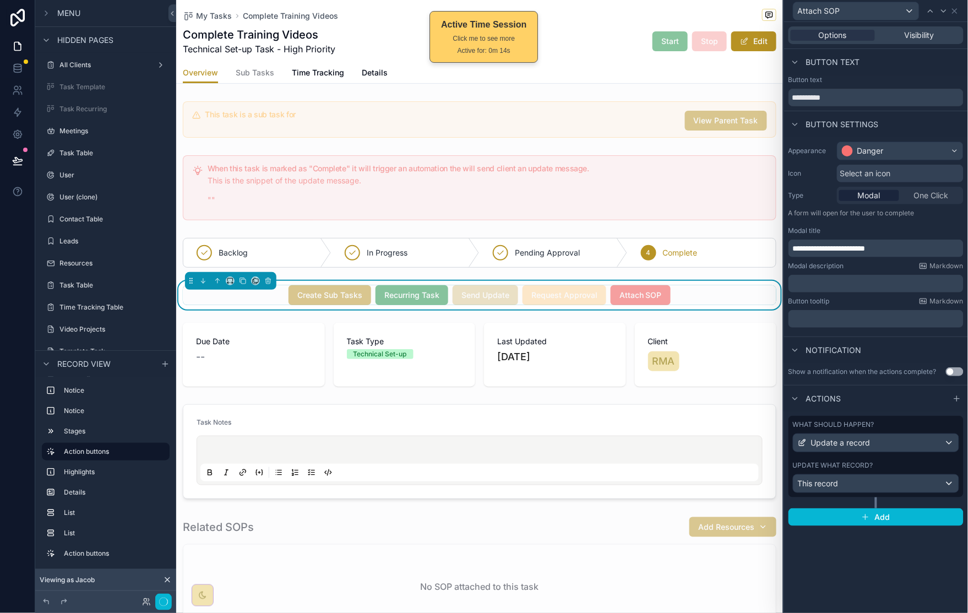
click at [700, 300] on div "Create Sub Tasks Recurring Task Send Update Request Approval Attach SOP" at bounding box center [480, 295] width 594 height 20
click at [922, 33] on span "Visibility" at bounding box center [920, 35] width 30 height 11
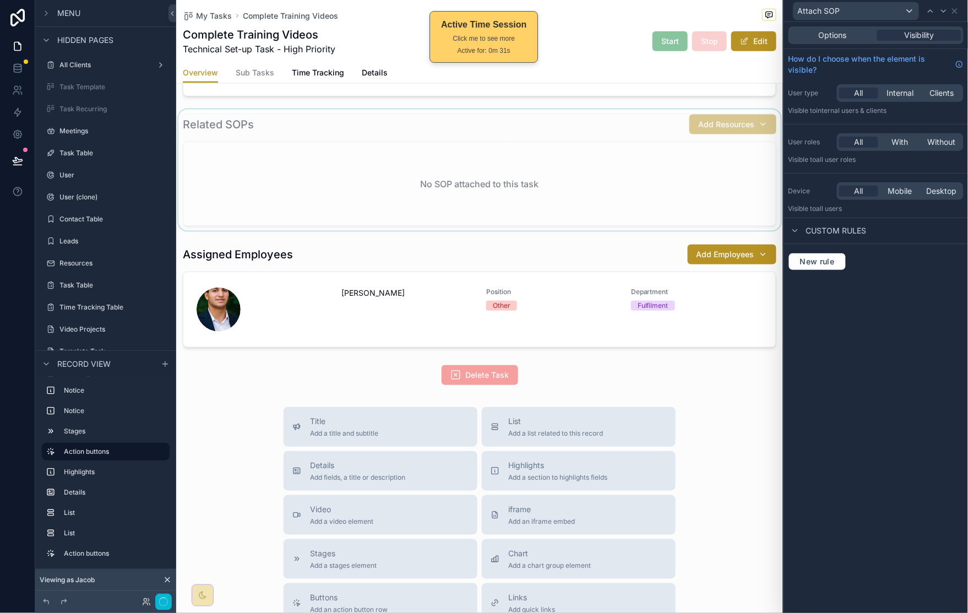
scroll to position [279, 0]
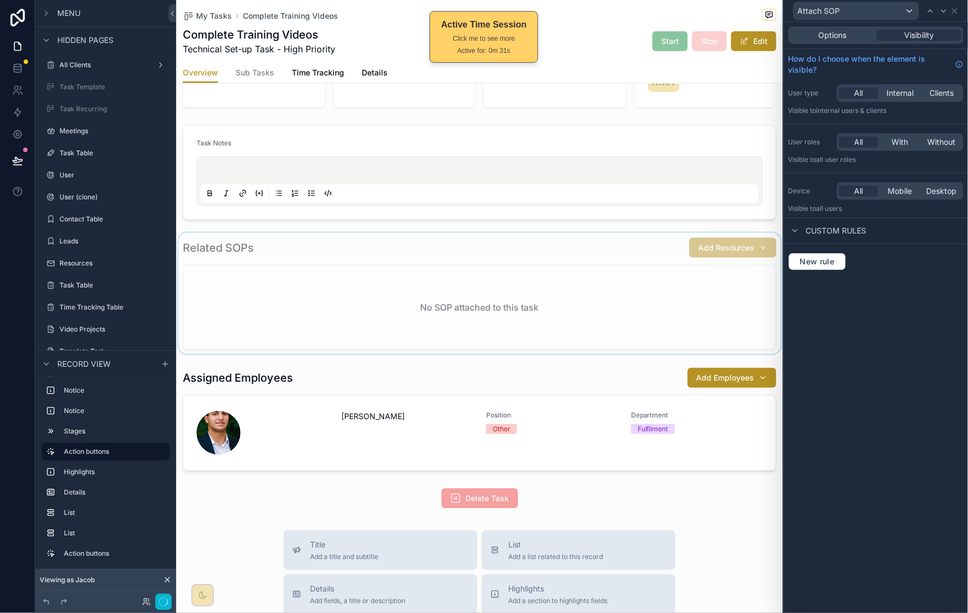
click at [646, 268] on div "scrollable content" at bounding box center [479, 293] width 607 height 121
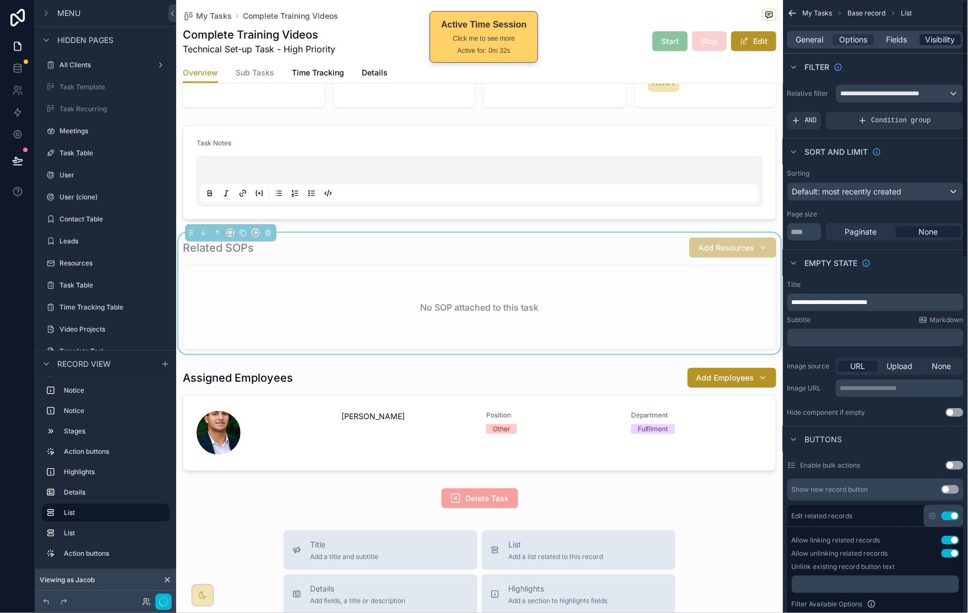
click at [935, 40] on span "Visibility" at bounding box center [941, 39] width 30 height 11
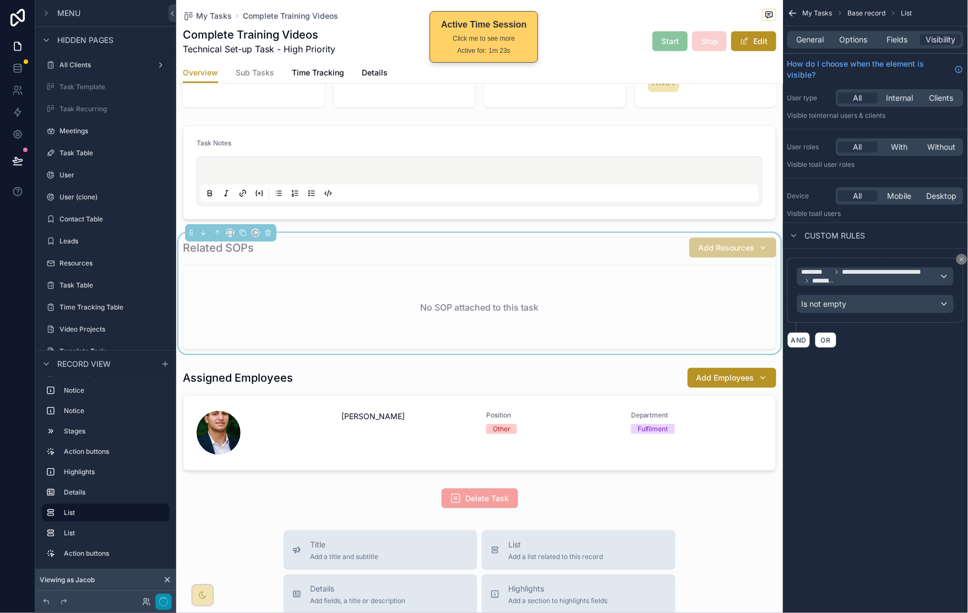
click at [160, 602] on icon "button" at bounding box center [163, 601] width 9 height 9
click at [165, 578] on icon at bounding box center [167, 580] width 4 height 4
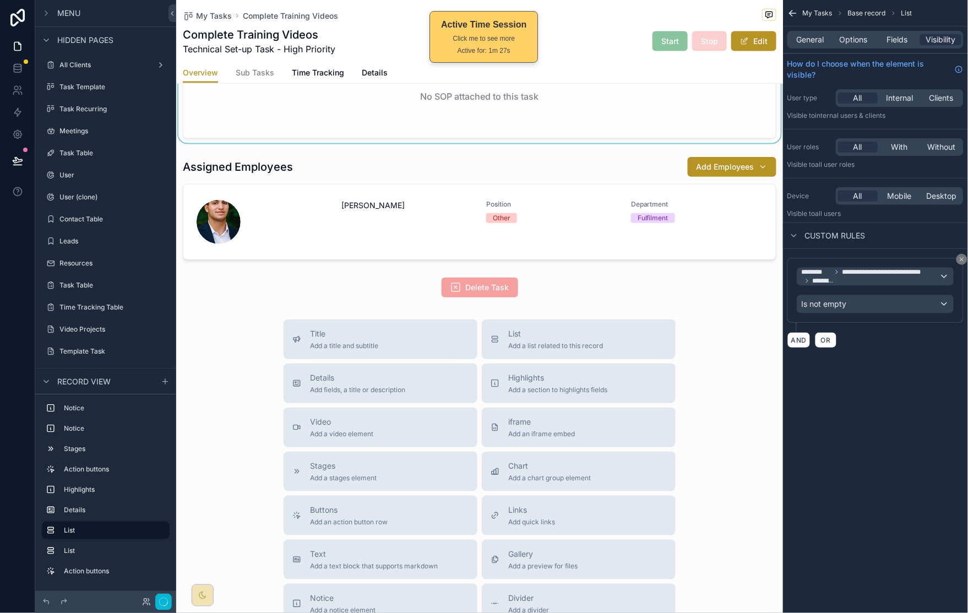
scroll to position [417, 0]
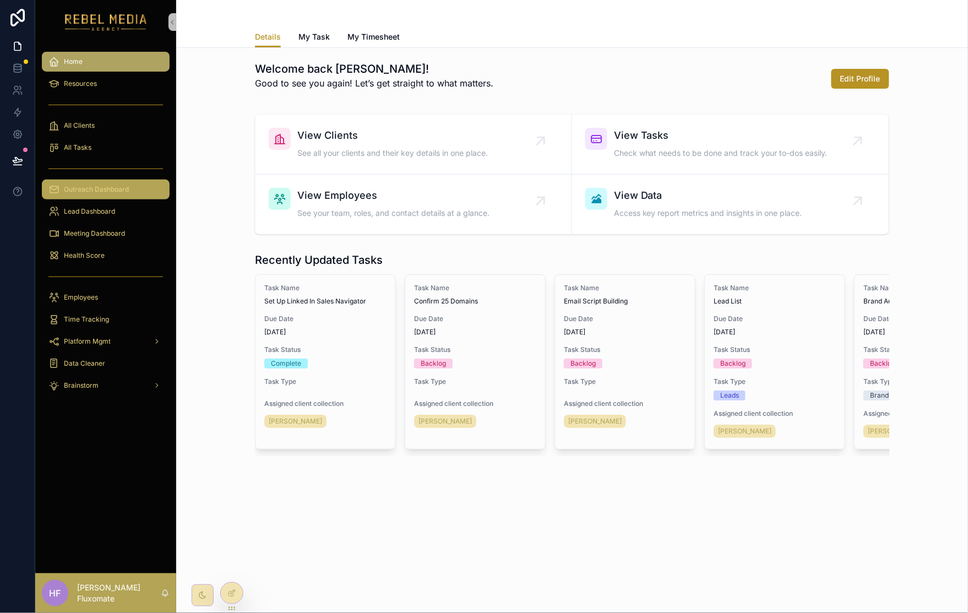
click at [128, 188] on span "Outreach Dashboard" at bounding box center [96, 189] width 65 height 9
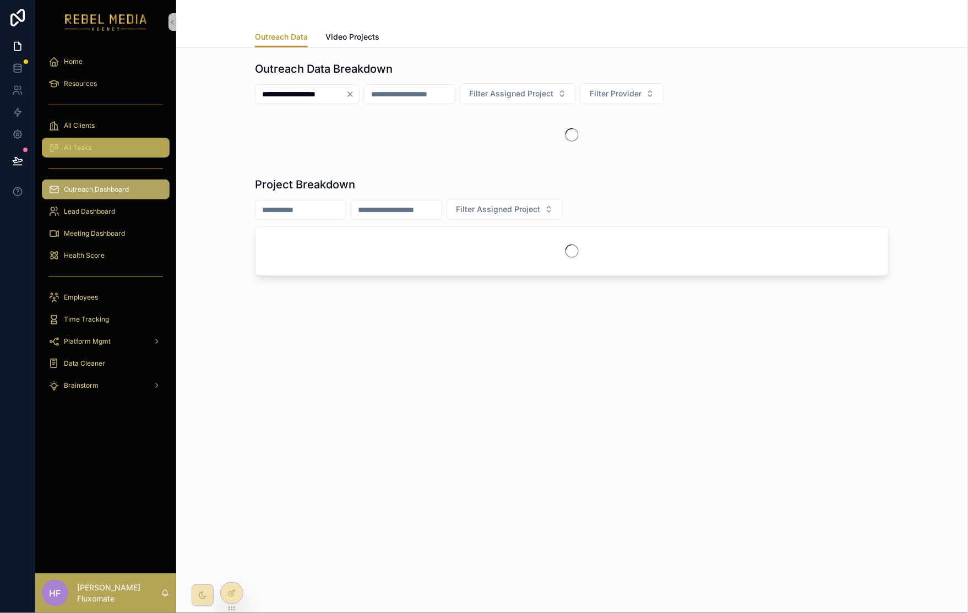
click at [128, 140] on div "All Tasks" at bounding box center [105, 148] width 115 height 18
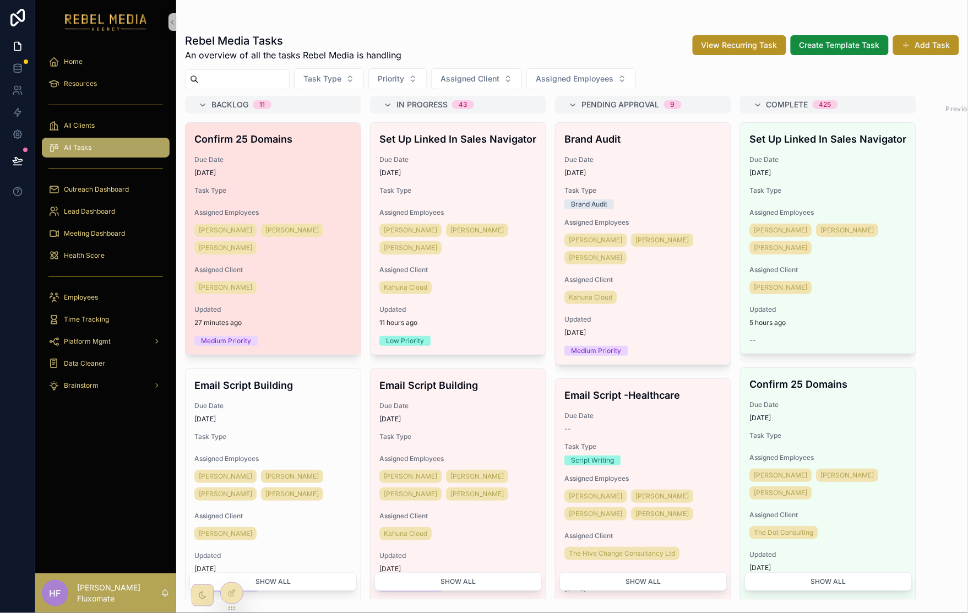
click at [292, 187] on span "Task Type" at bounding box center [272, 190] width 157 height 9
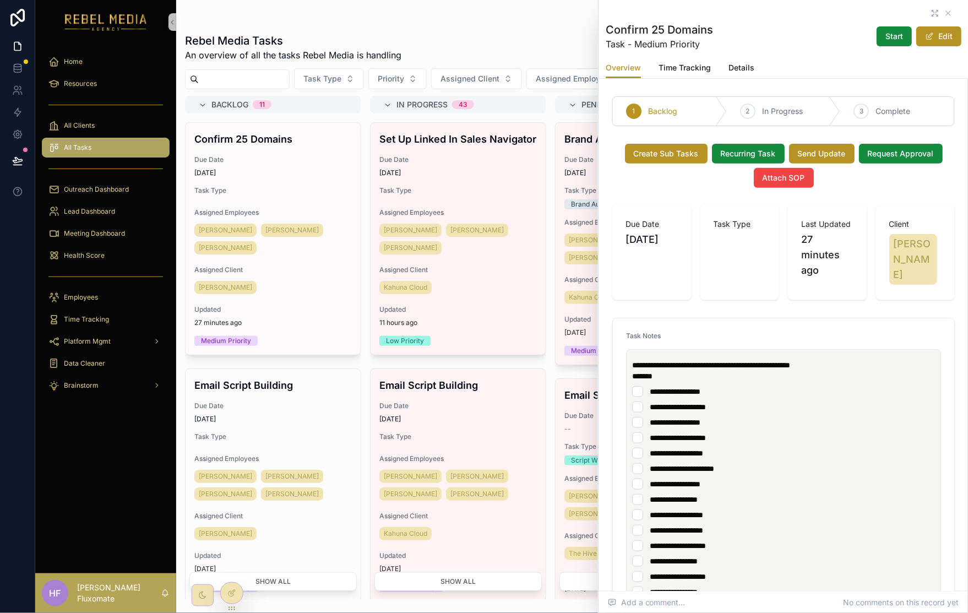
click at [920, 14] on div "scrollable content" at bounding box center [784, 13] width 356 height 9
click at [932, 12] on icon "scrollable content" at bounding box center [933, 11] width 2 height 2
click at [568, 139] on h4 "Brand Audit" at bounding box center [642, 139] width 157 height 15
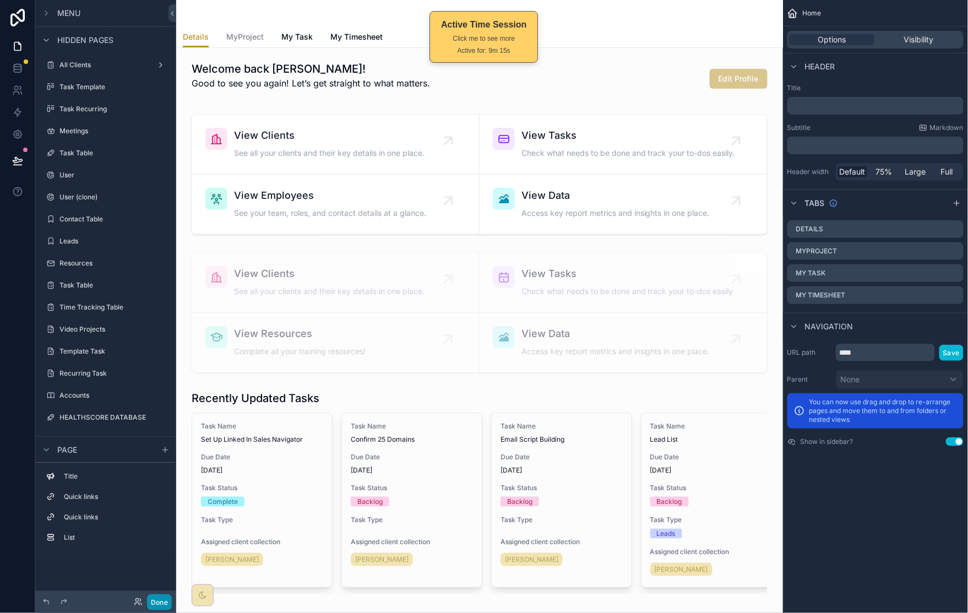
click at [153, 597] on button "Done" at bounding box center [159, 602] width 25 height 16
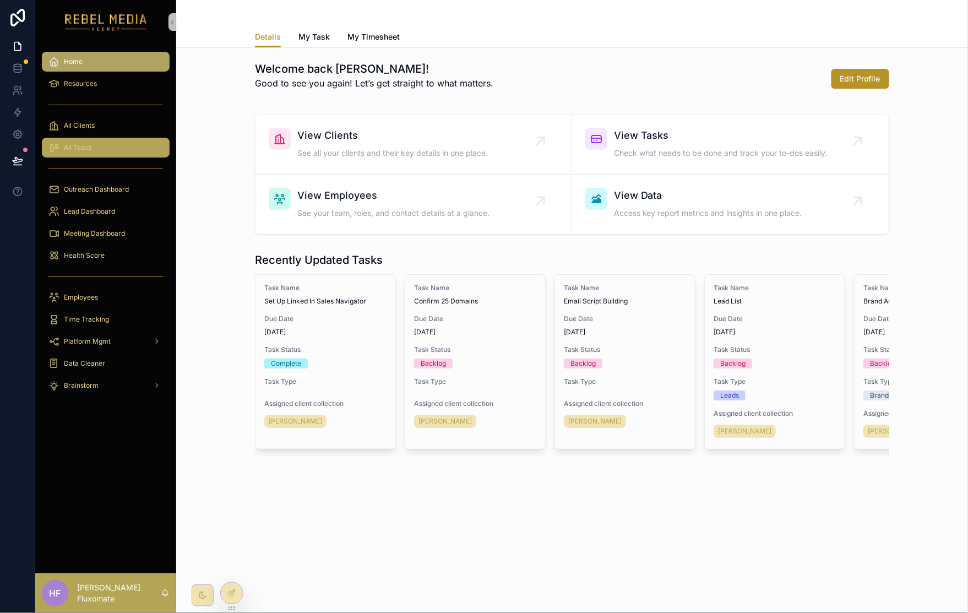
click at [99, 148] on div "All Tasks" at bounding box center [105, 148] width 115 height 18
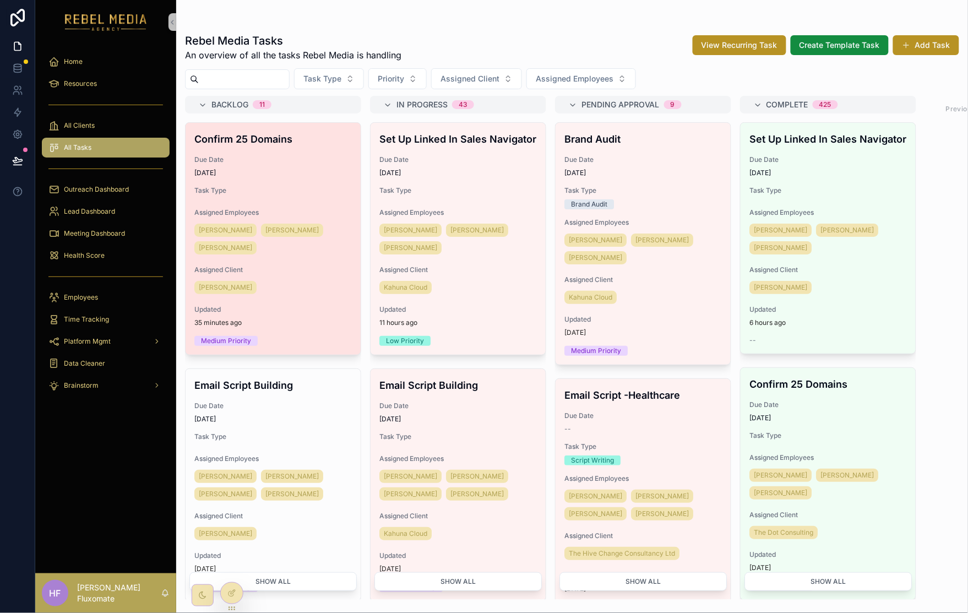
click at [307, 191] on span "Task Type" at bounding box center [272, 190] width 157 height 9
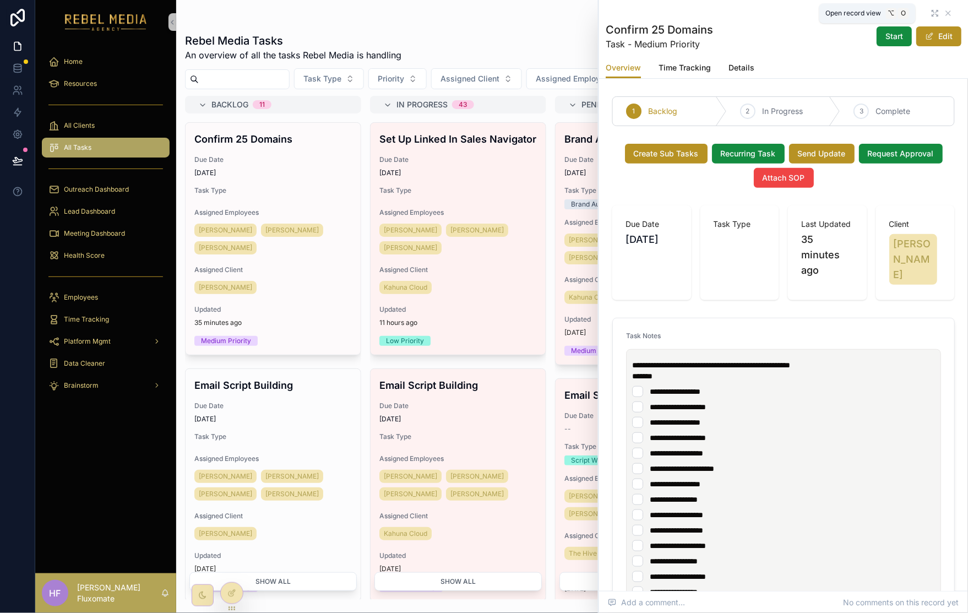
click at [931, 13] on icon "scrollable content" at bounding box center [935, 13] width 9 height 9
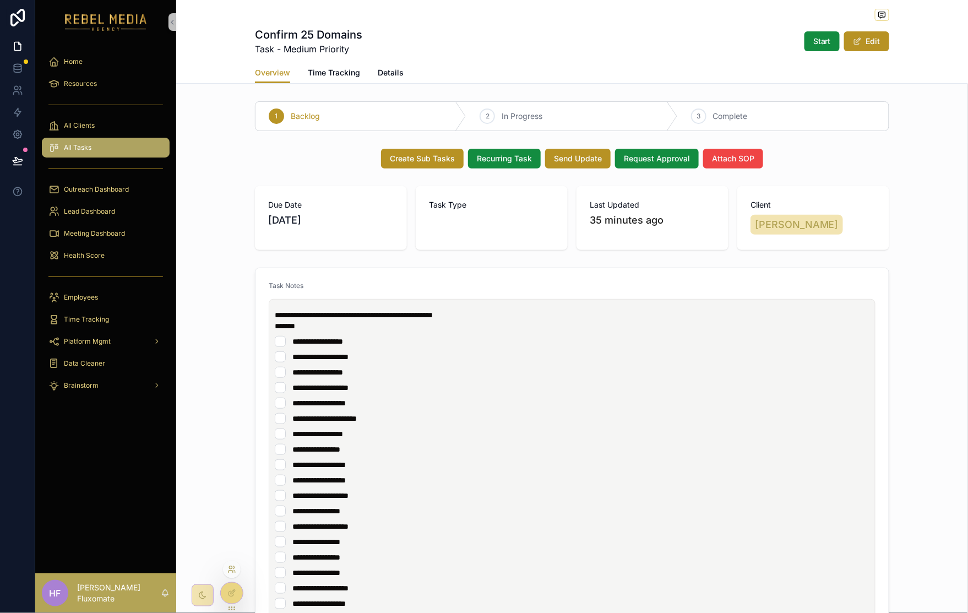
click at [235, 568] on icon at bounding box center [231, 569] width 9 height 9
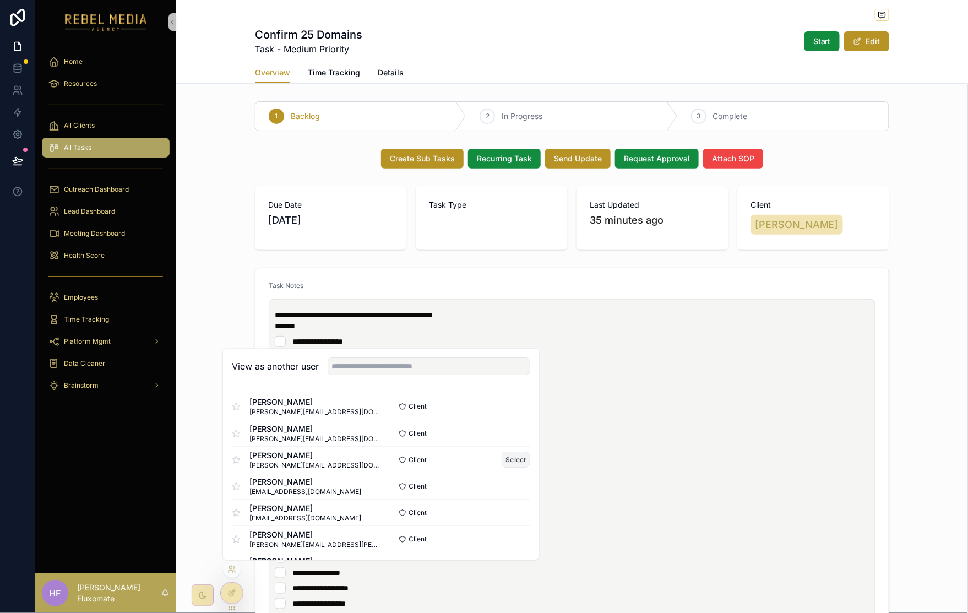
scroll to position [298, 0]
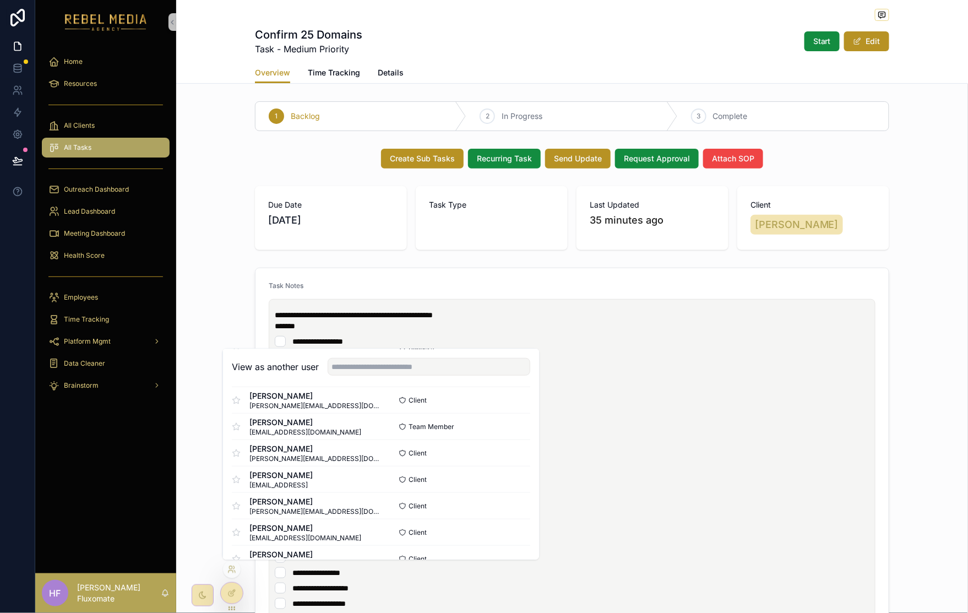
click at [833, 151] on div "Create Sub Tasks Recurring Task Send Update Request Approval Attach SOP" at bounding box center [572, 159] width 634 height 20
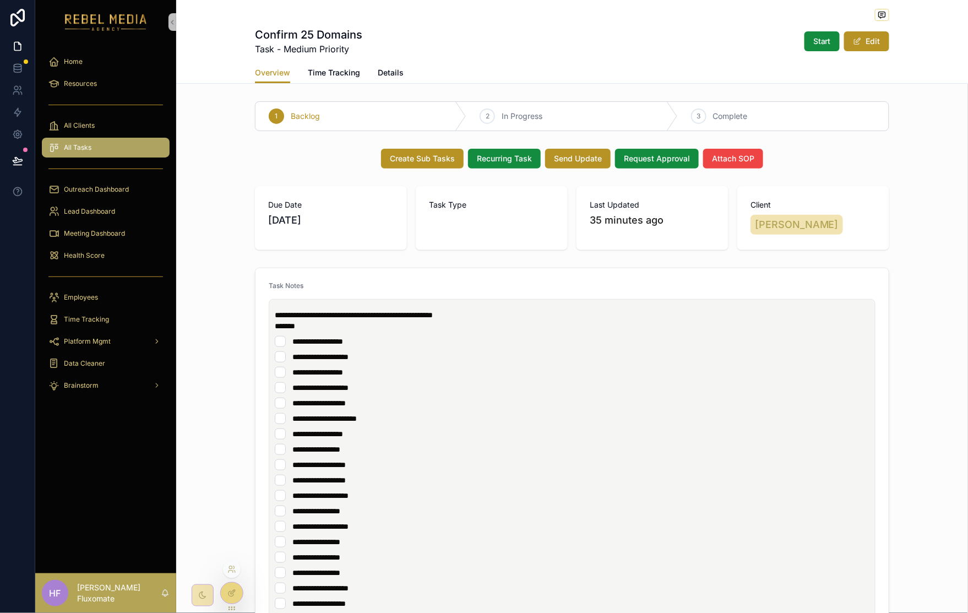
click at [232, 595] on icon at bounding box center [231, 593] width 9 height 9
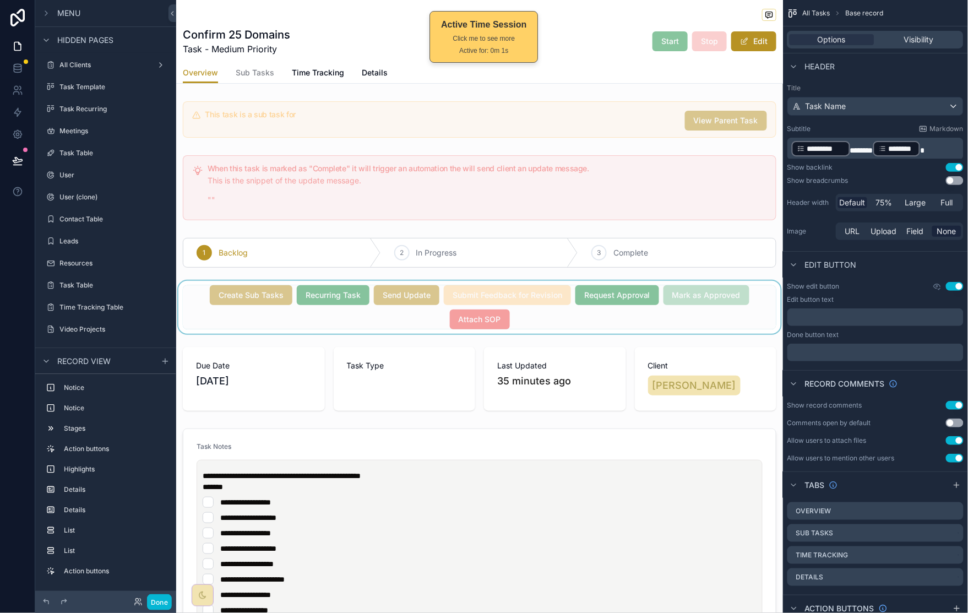
click at [723, 329] on div "scrollable content" at bounding box center [479, 307] width 607 height 53
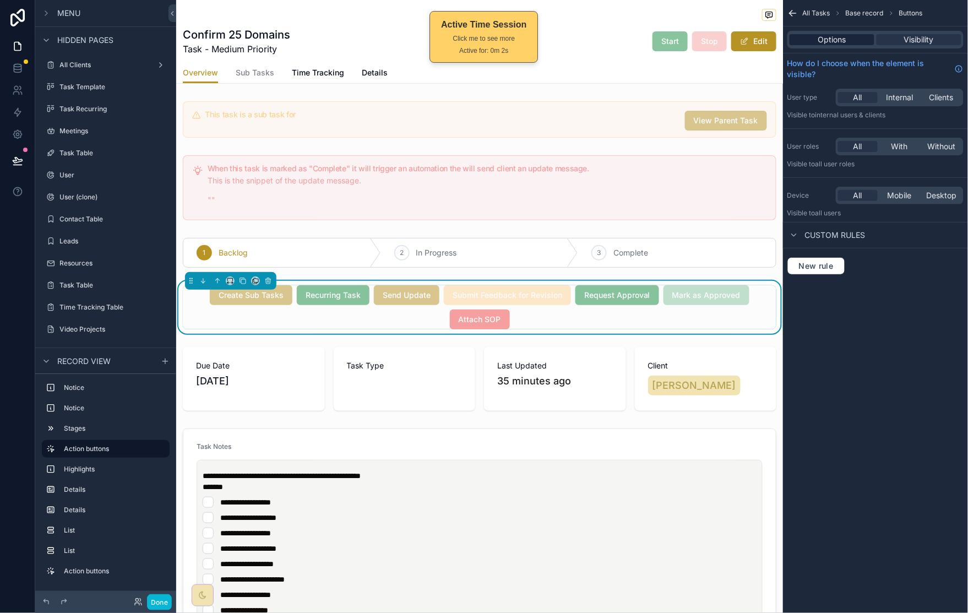
click at [845, 34] on span "Options" at bounding box center [832, 39] width 28 height 11
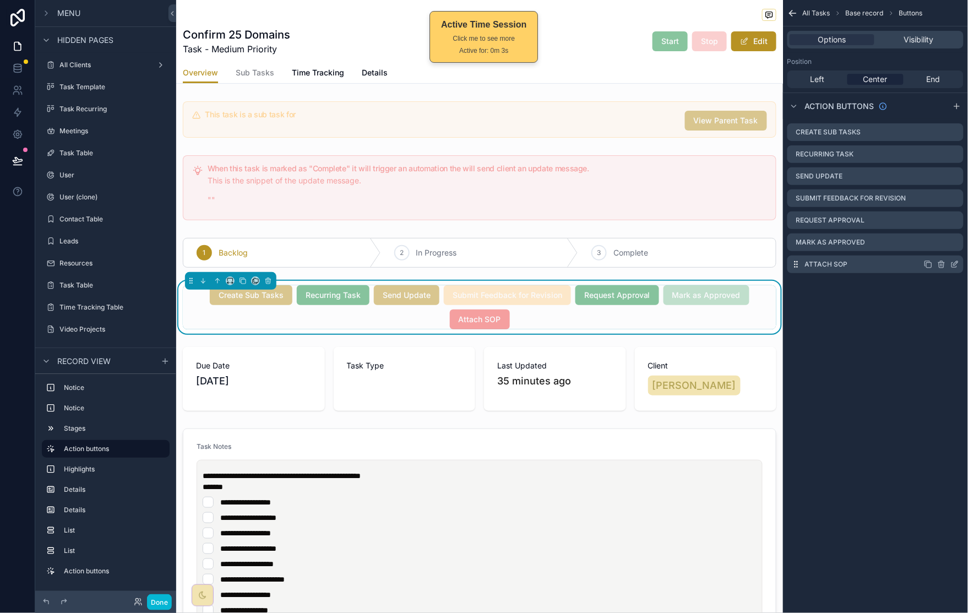
click at [956, 262] on icon "scrollable content" at bounding box center [956, 262] width 1 height 1
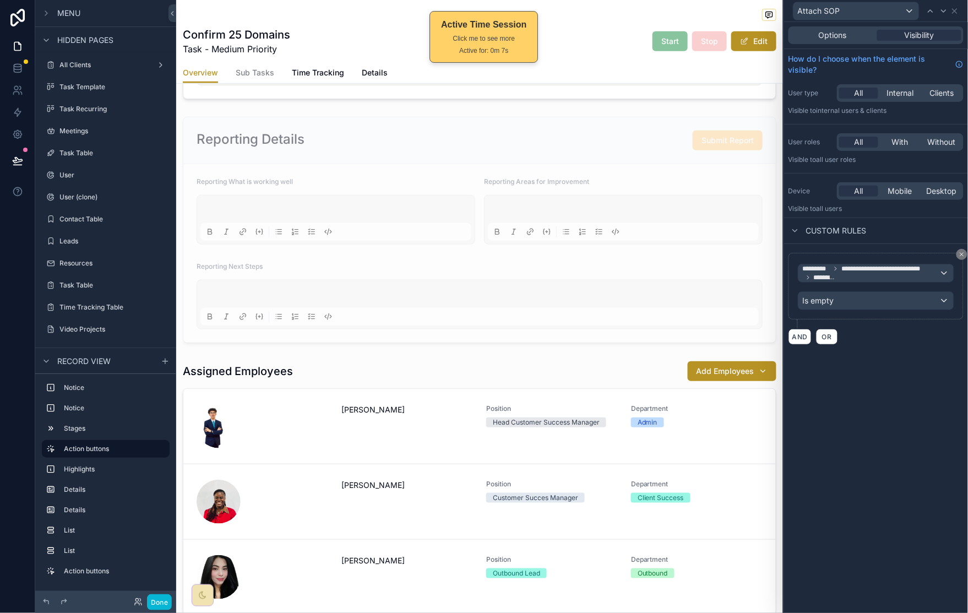
scroll to position [1708, 0]
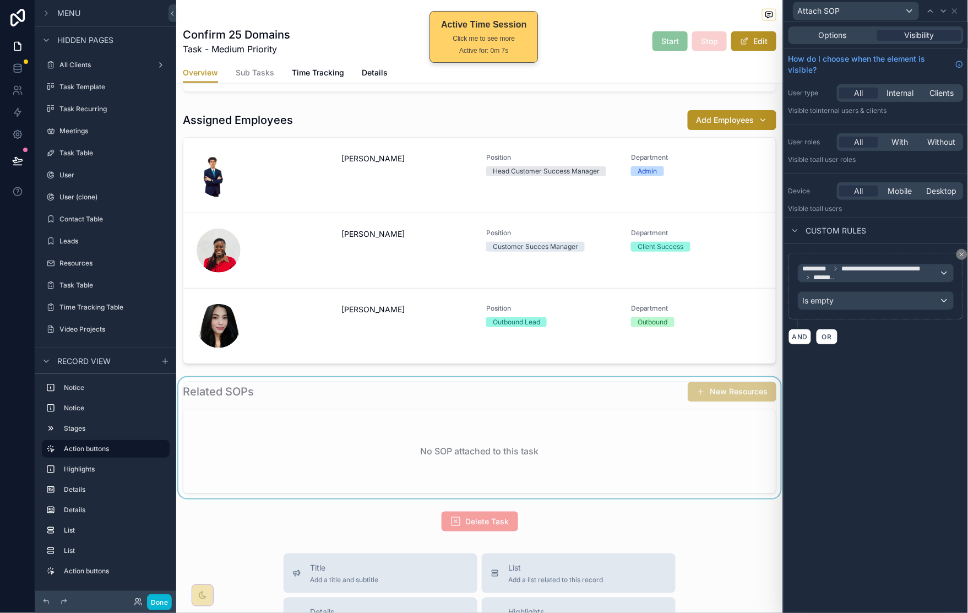
click at [585, 417] on div "scrollable content" at bounding box center [479, 437] width 607 height 121
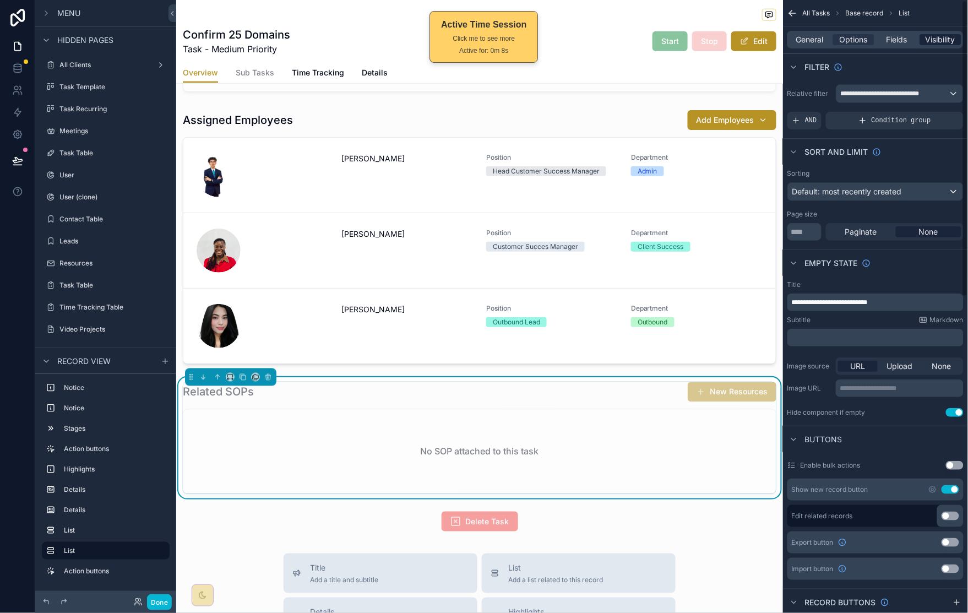
click at [938, 44] on span "Visibility" at bounding box center [941, 39] width 30 height 11
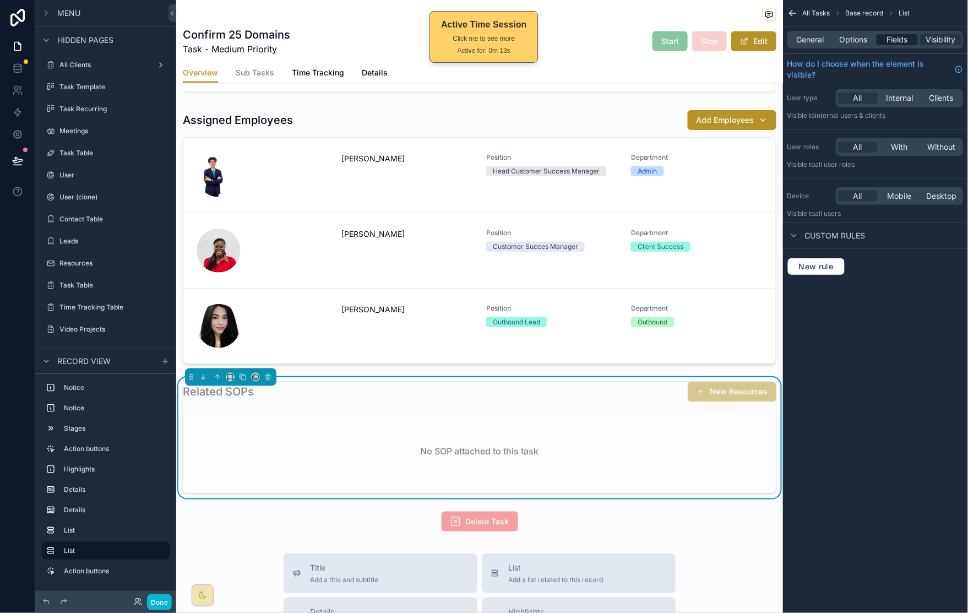
click at [899, 42] on span "Fields" at bounding box center [897, 39] width 21 height 11
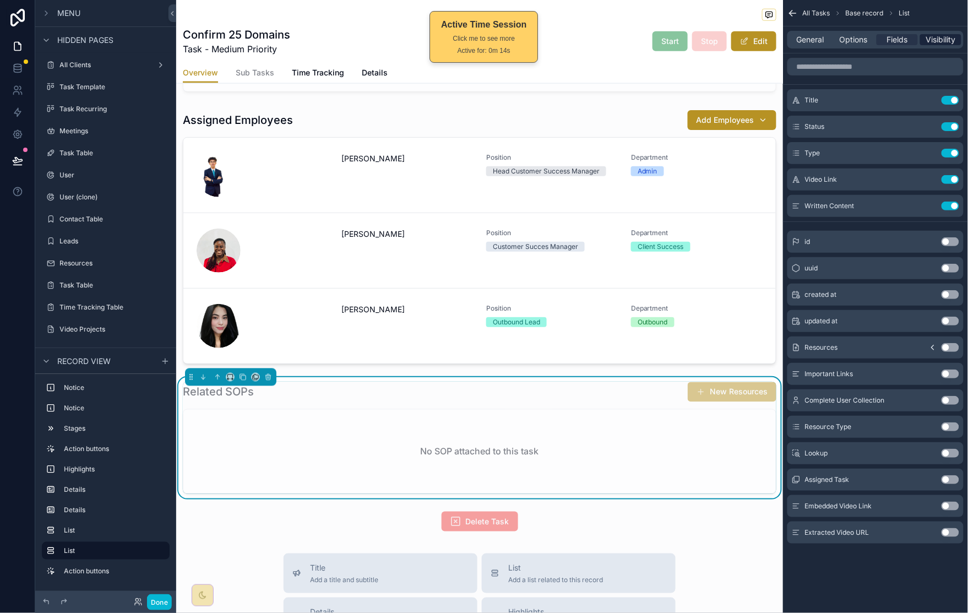
click at [936, 39] on span "Visibility" at bounding box center [941, 39] width 30 height 11
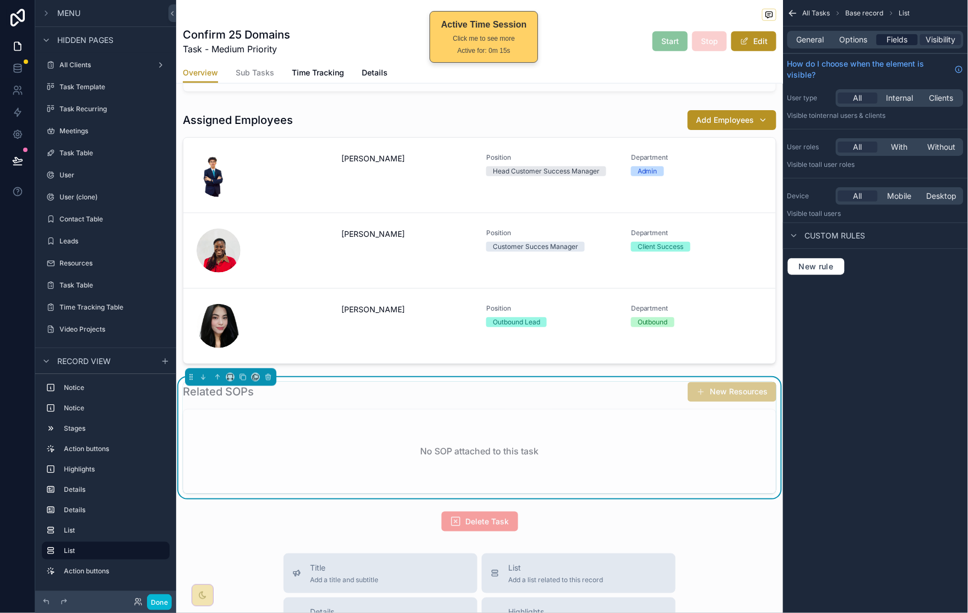
click at [895, 43] on span "Fields" at bounding box center [897, 39] width 21 height 11
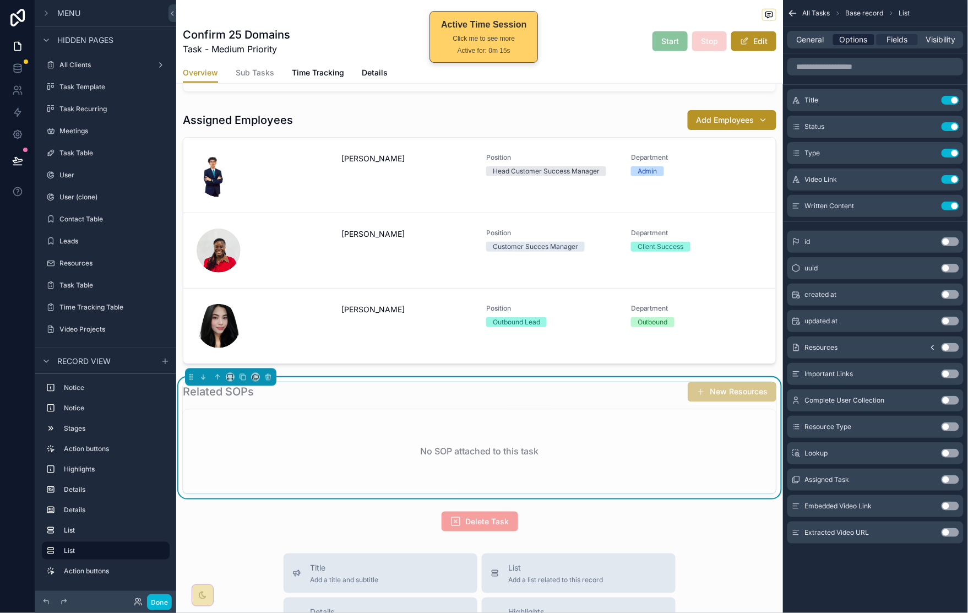
click at [858, 43] on span "Options" at bounding box center [854, 39] width 28 height 11
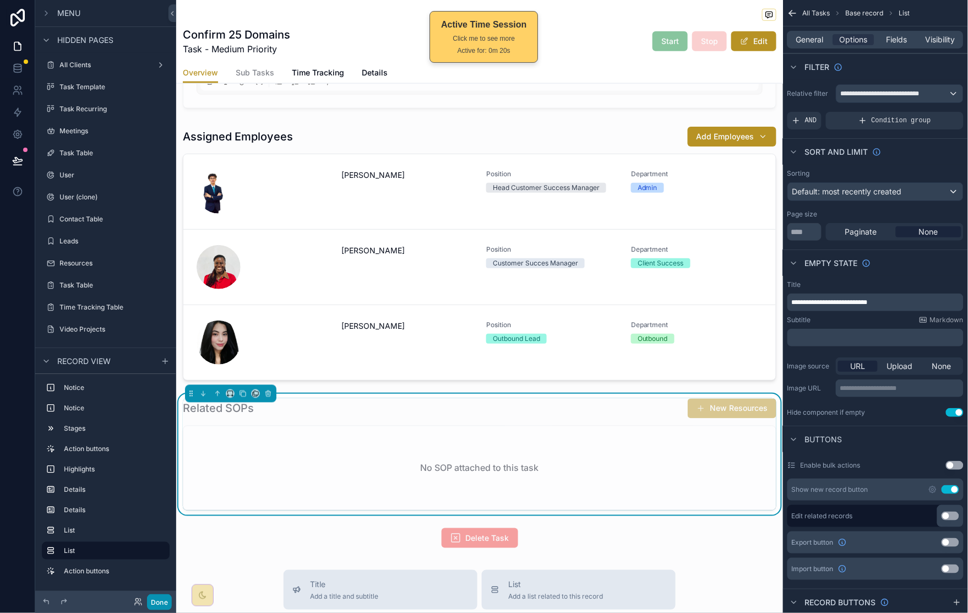
click at [162, 605] on button "Done" at bounding box center [159, 602] width 25 height 16
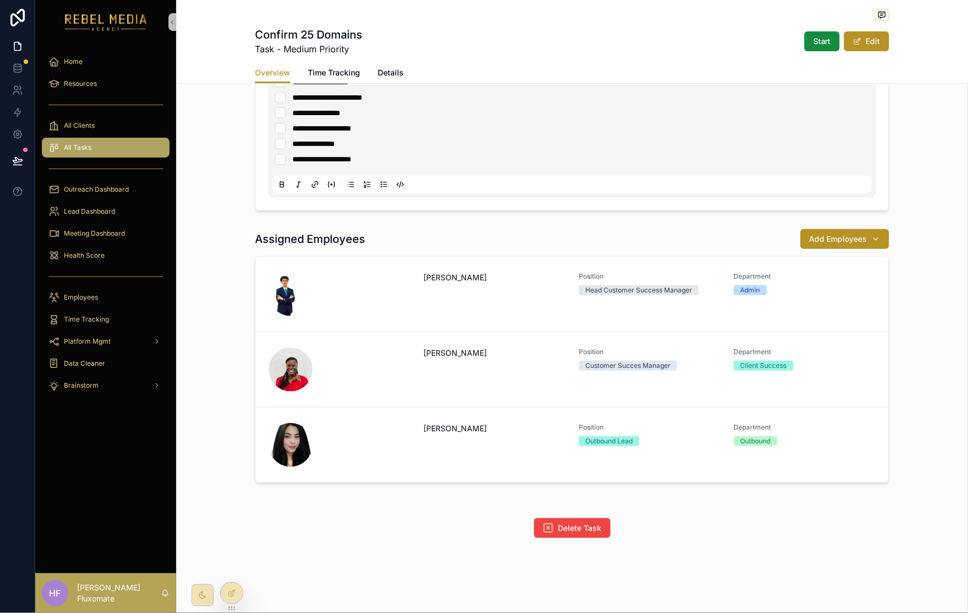
scroll to position [1185, 0]
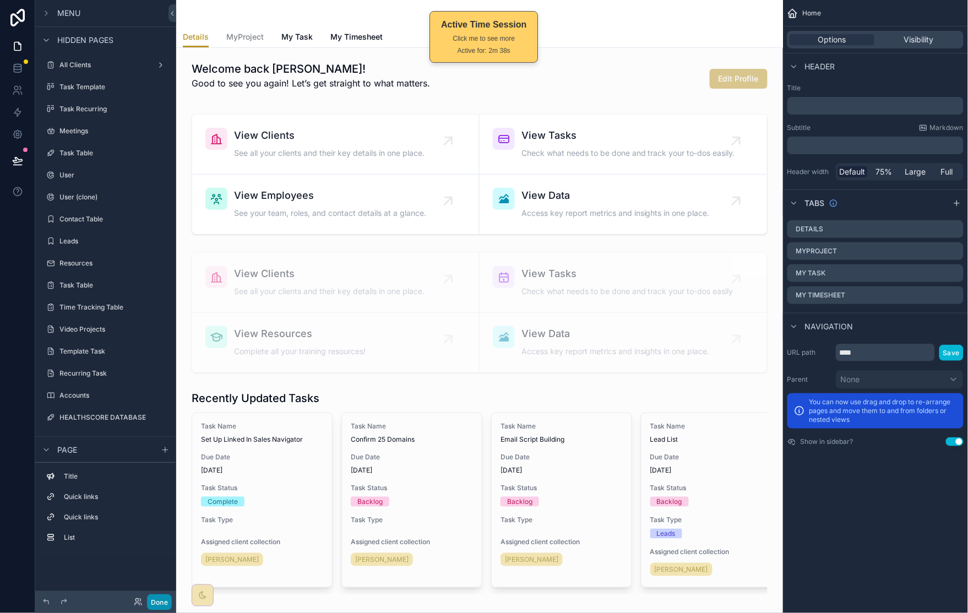
click at [156, 490] on button "Done" at bounding box center [159, 602] width 25 height 16
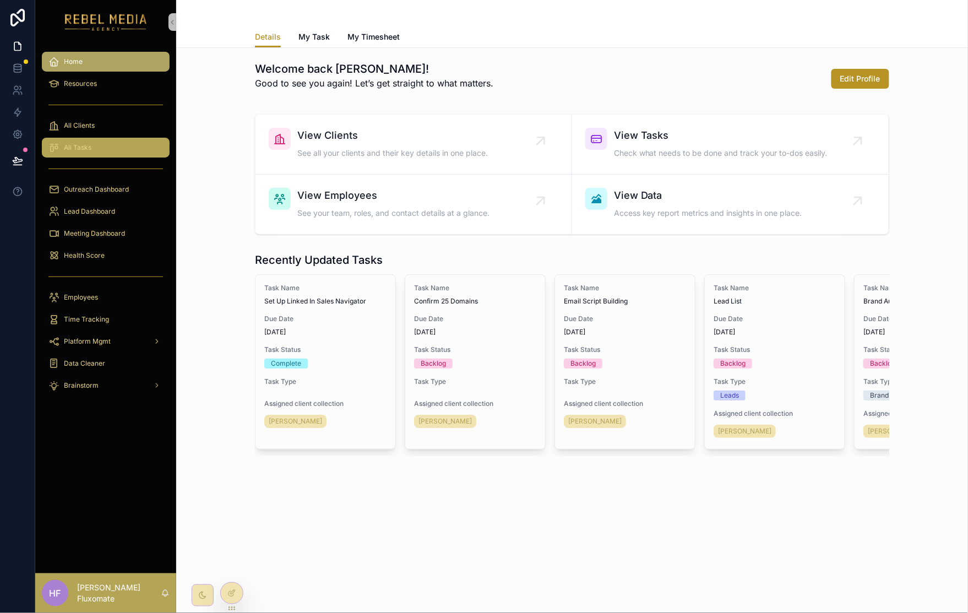
click at [114, 144] on div "All Tasks" at bounding box center [105, 148] width 115 height 18
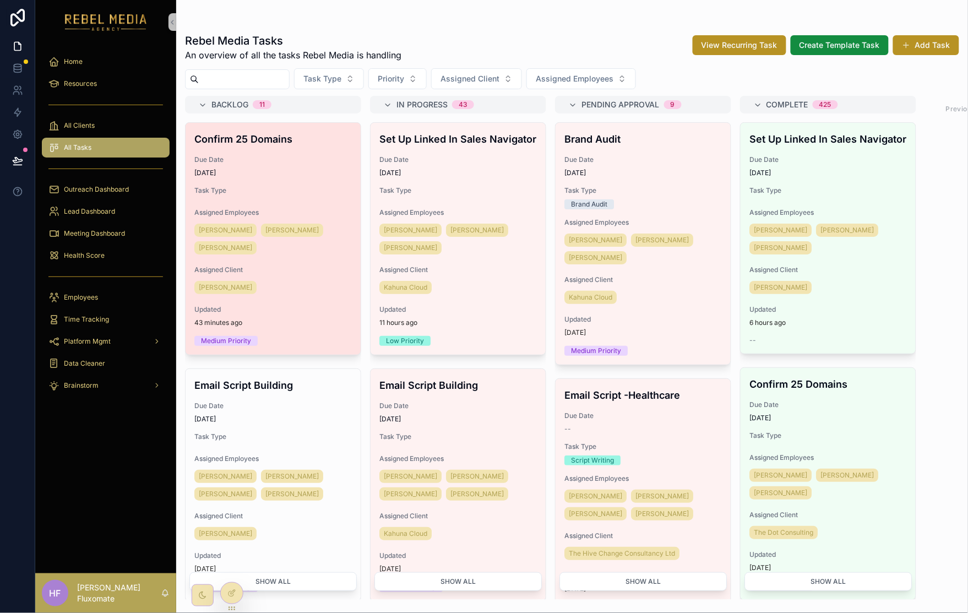
click at [265, 154] on div "Confirm 25 Domains Due Date [DATE] Task Type Assigned Employees Sharem Salubre …" at bounding box center [273, 239] width 175 height 232
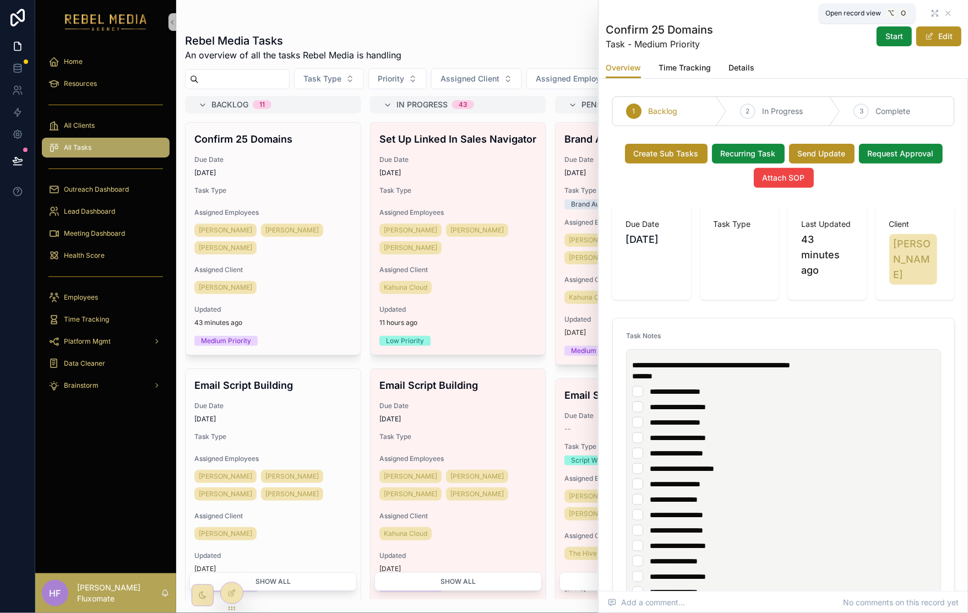
click at [774, 10] on icon "scrollable content" at bounding box center [935, 13] width 9 height 9
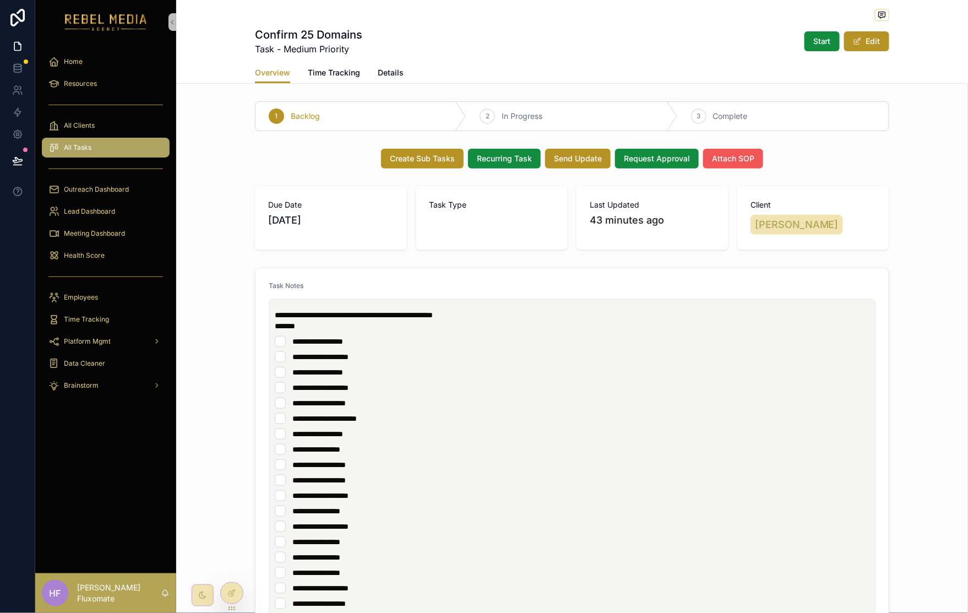
click at [747, 156] on span "Attach SOP" at bounding box center [733, 158] width 42 height 11
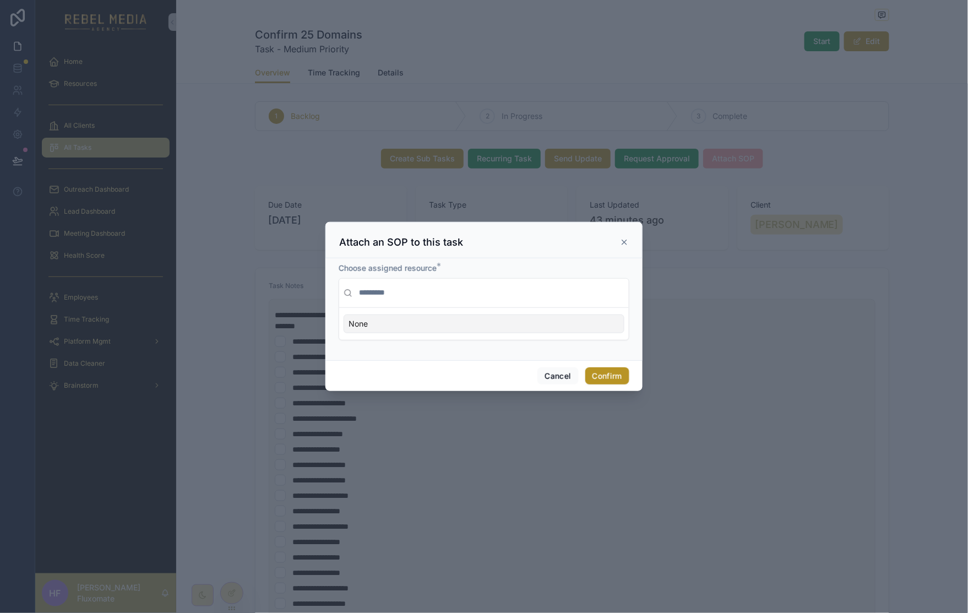
click at [510, 323] on div "None" at bounding box center [484, 323] width 281 height 19
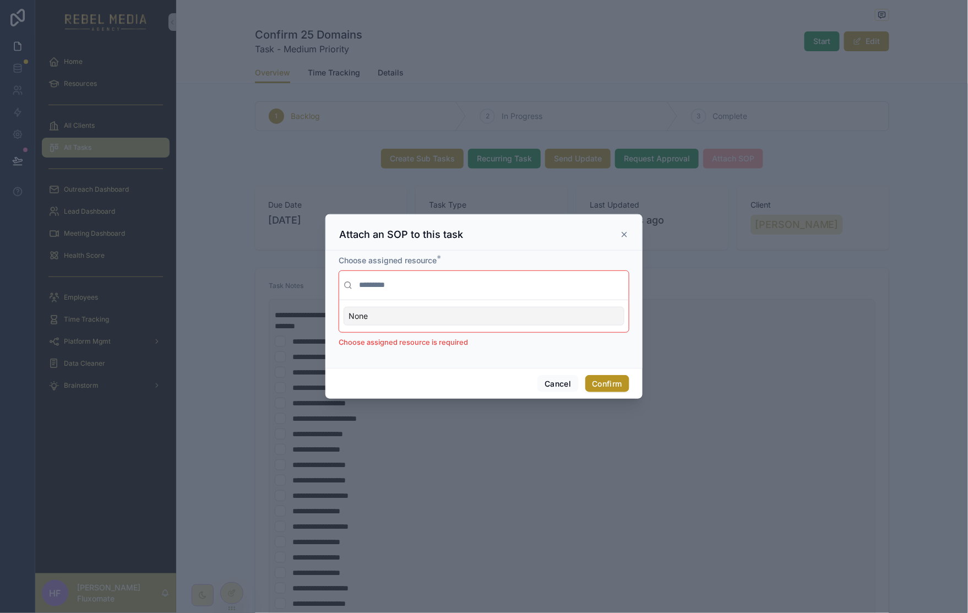
click at [510, 319] on div "None" at bounding box center [484, 316] width 281 height 19
click at [508, 315] on div "None" at bounding box center [484, 316] width 281 height 19
click at [514, 289] on input "text" at bounding box center [491, 285] width 268 height 20
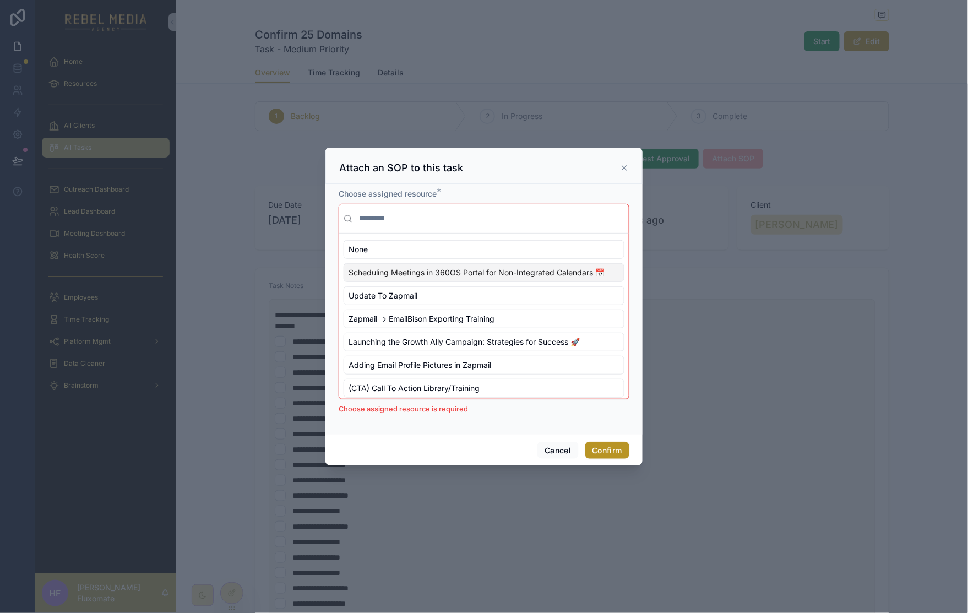
click at [542, 305] on div "Update To Zapmail" at bounding box center [484, 295] width 281 height 19
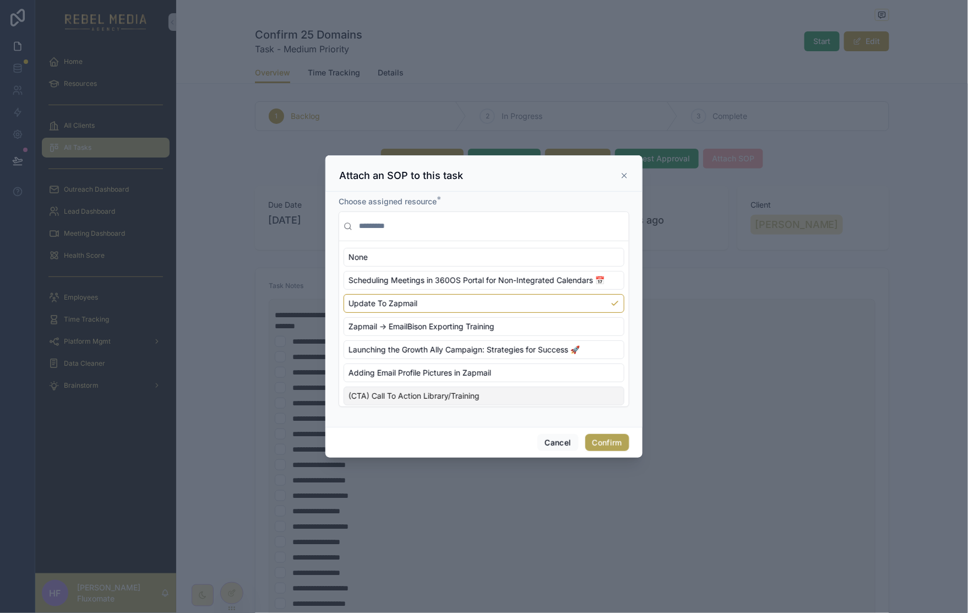
click at [617, 445] on button "Confirm" at bounding box center [607, 443] width 44 height 18
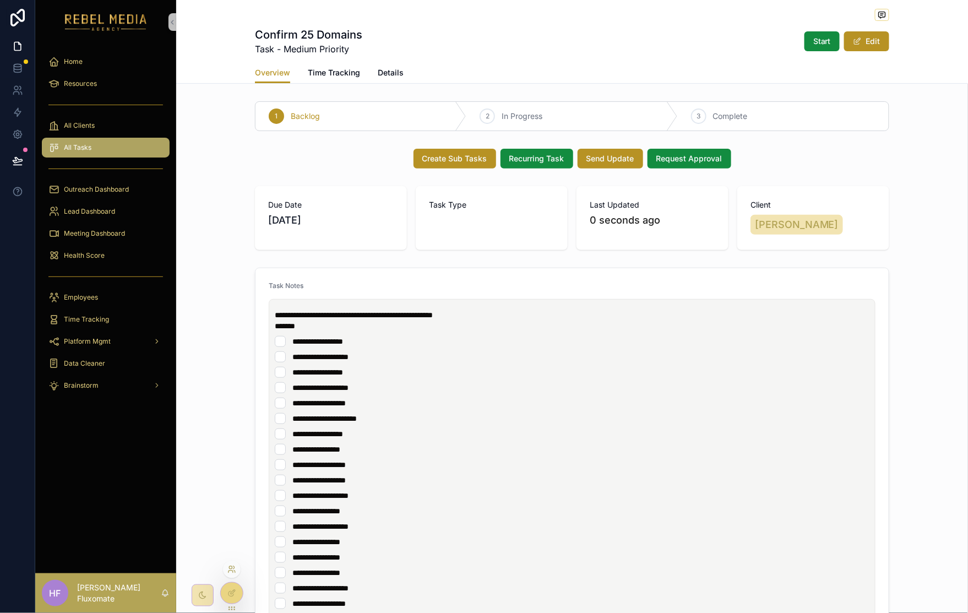
click at [229, 490] on icon at bounding box center [231, 571] width 4 height 2
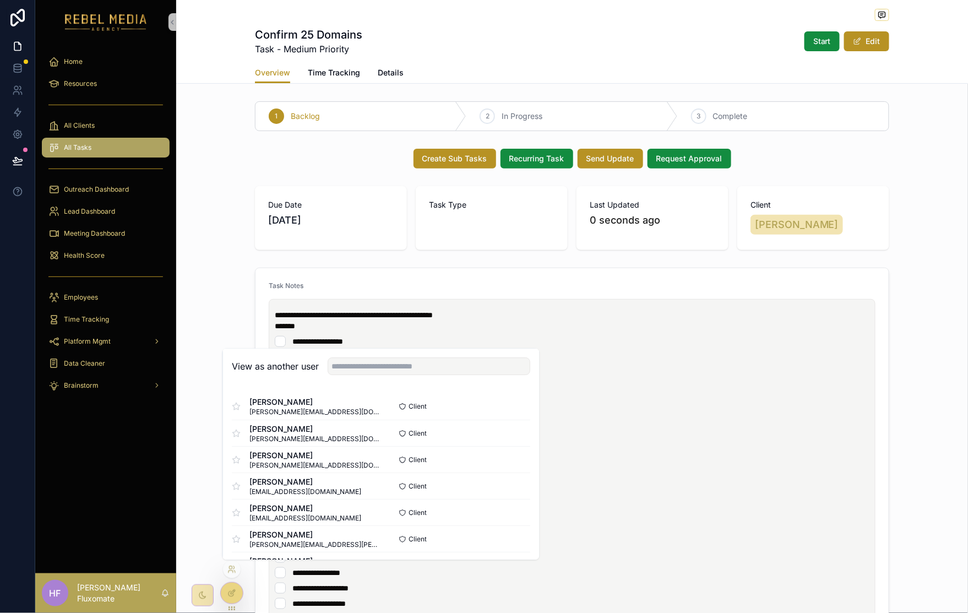
click at [233, 490] on icon at bounding box center [231, 593] width 9 height 9
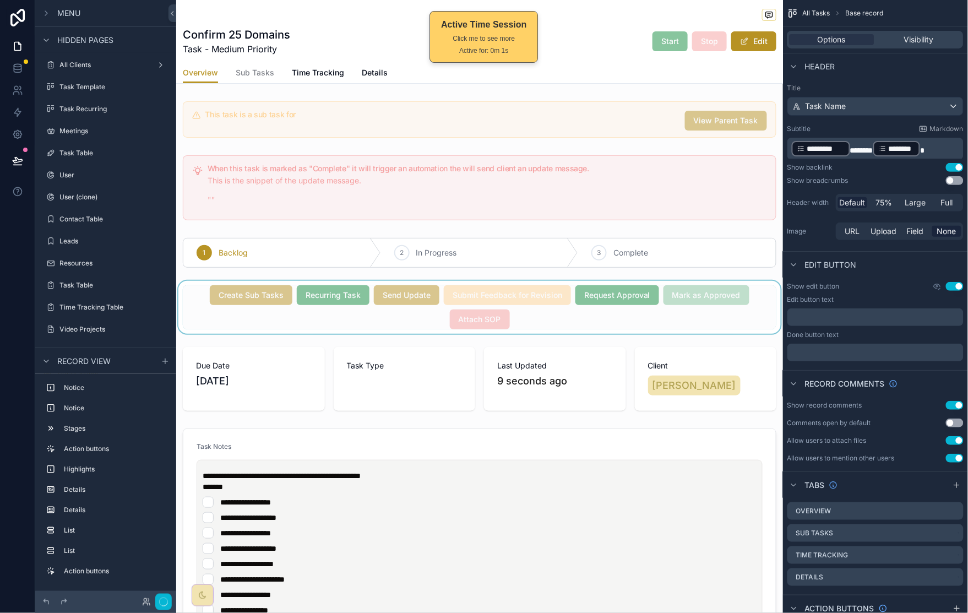
click at [700, 317] on div "scrollable content" at bounding box center [479, 307] width 607 height 53
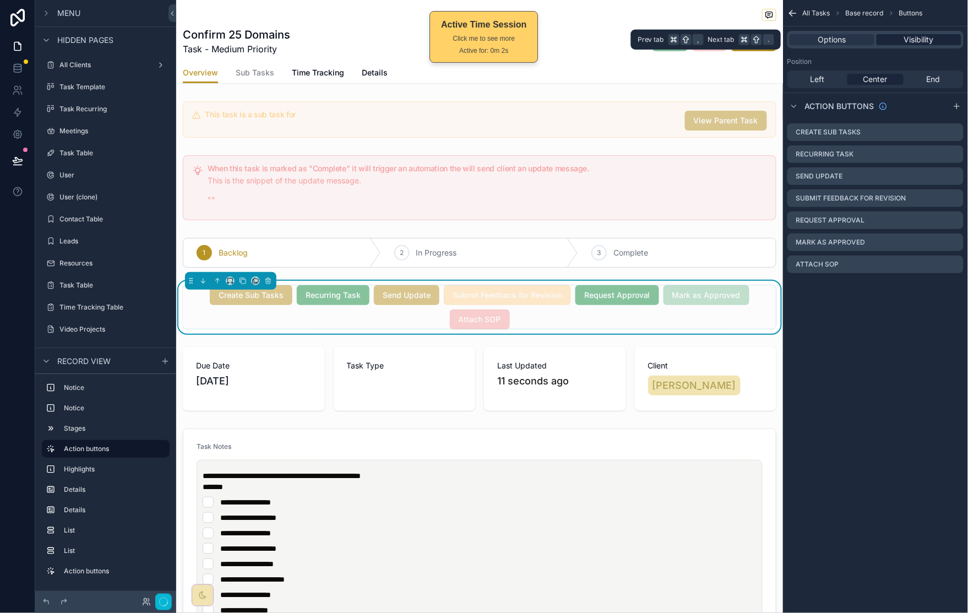
click at [774, 39] on div "Visibility" at bounding box center [919, 39] width 85 height 11
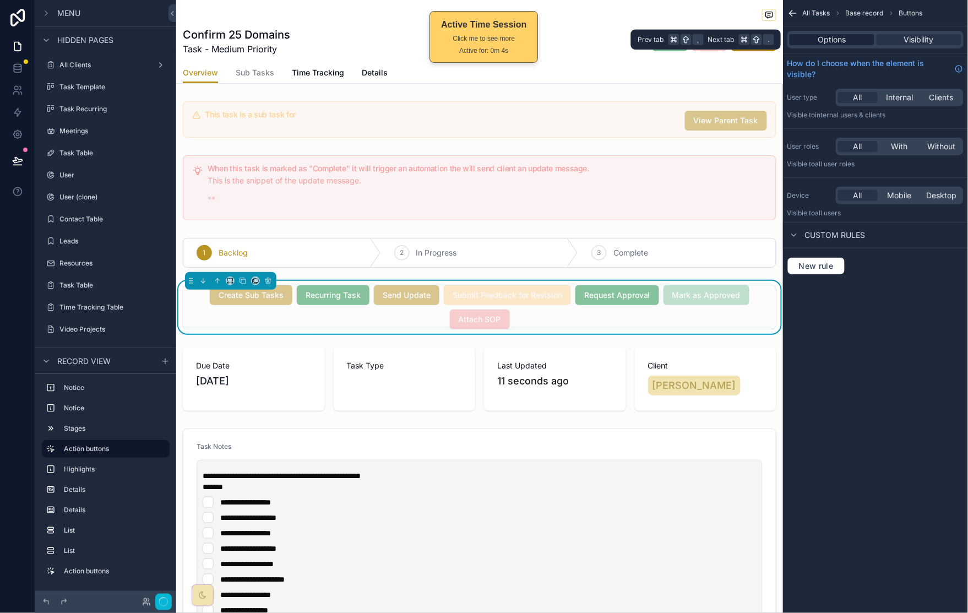
click at [774, 39] on span "Options" at bounding box center [832, 39] width 28 height 11
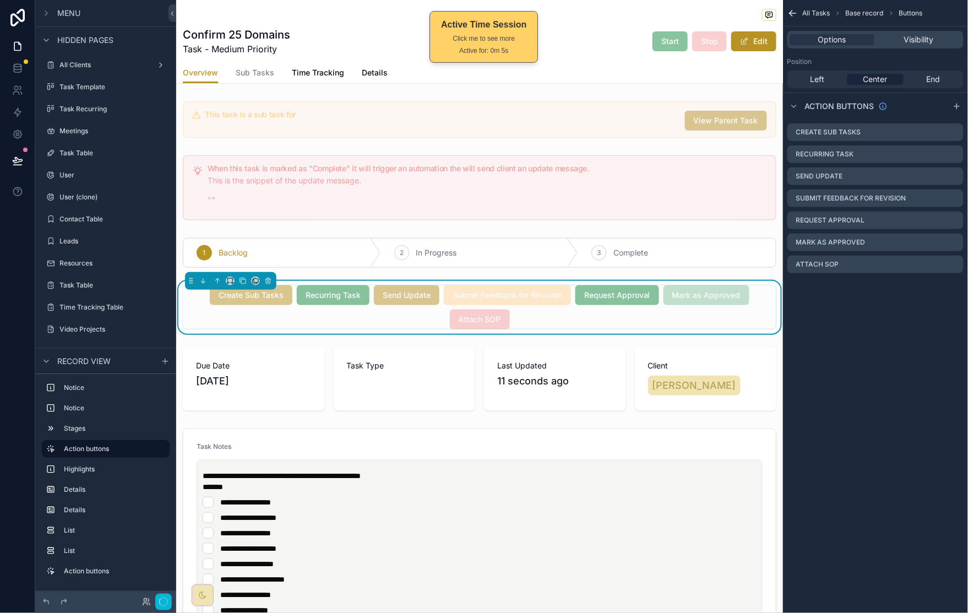
click at [596, 315] on div "Create Sub Tasks Recurring Task Send Update Submit Feedback for Revision Reques…" at bounding box center [480, 307] width 594 height 44
click at [774, 264] on icon "scrollable content" at bounding box center [954, 264] width 9 height 9
